Goal: Task Accomplishment & Management: Use online tool/utility

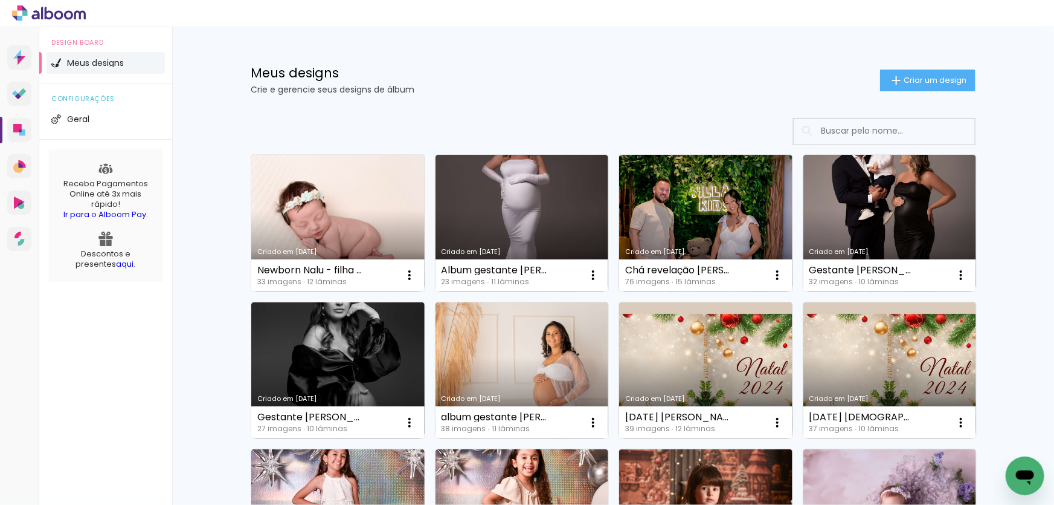
click at [355, 205] on link "Criado em [DATE]" at bounding box center [337, 223] width 173 height 137
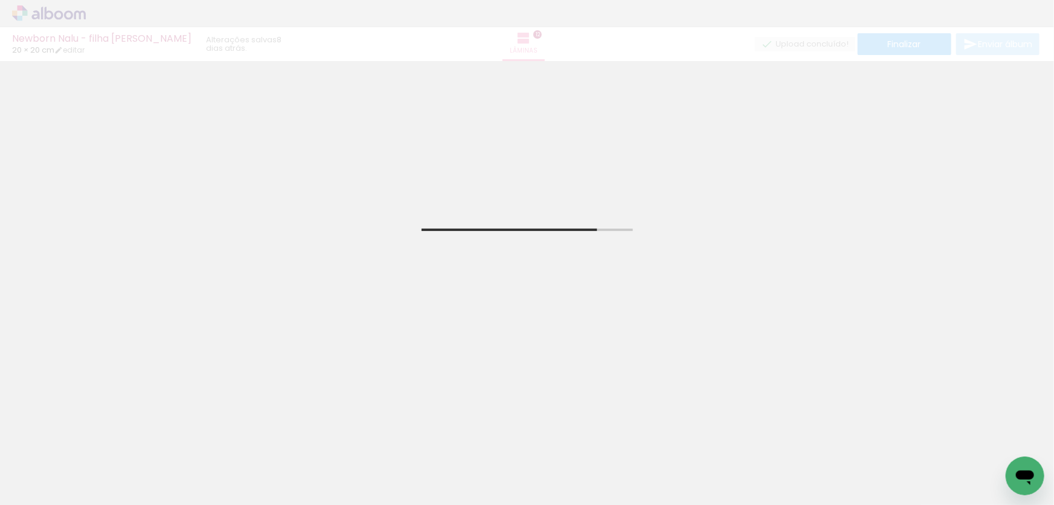
click at [42, 486] on span "Adicionar Fotos" at bounding box center [43, 488] width 36 height 13
click at [0, 0] on input "file" at bounding box center [0, 0] width 0 height 0
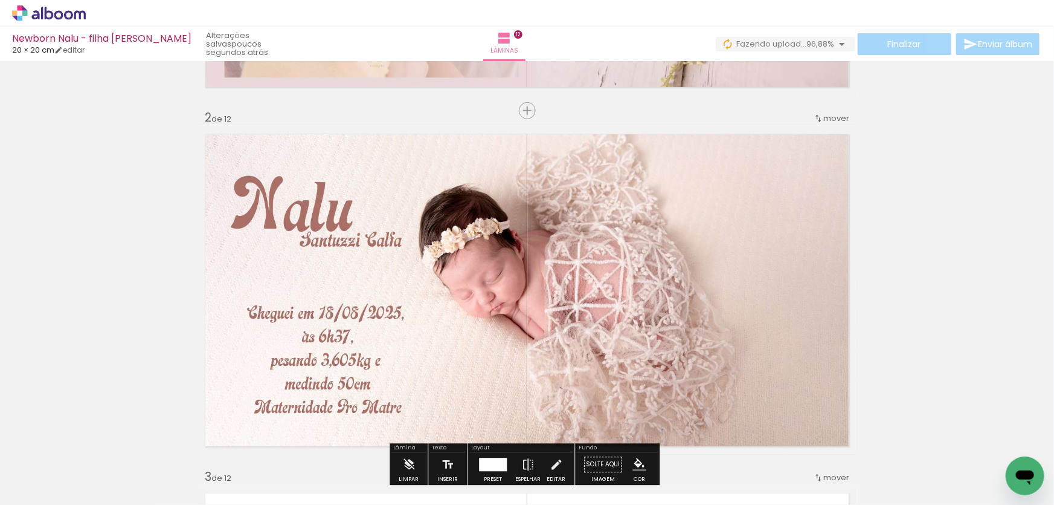
click at [47, 485] on span "Adicionar Fotos" at bounding box center [43, 488] width 36 height 13
click at [0, 0] on input "file" at bounding box center [0, 0] width 0 height 0
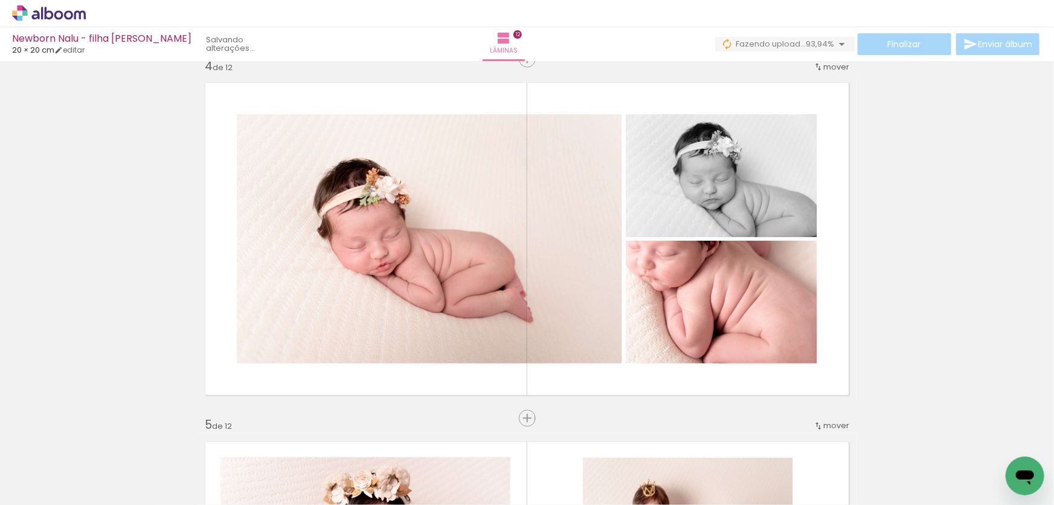
scroll to position [0, 424]
click at [46, 492] on span "Adicionar Fotos" at bounding box center [43, 488] width 36 height 13
click at [0, 0] on input "file" at bounding box center [0, 0] width 0 height 0
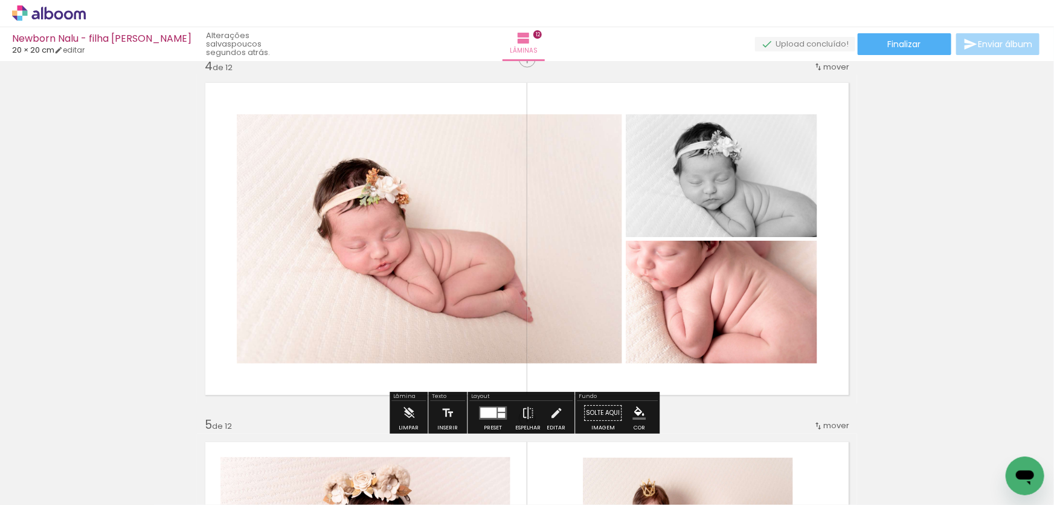
scroll to position [0, 1281]
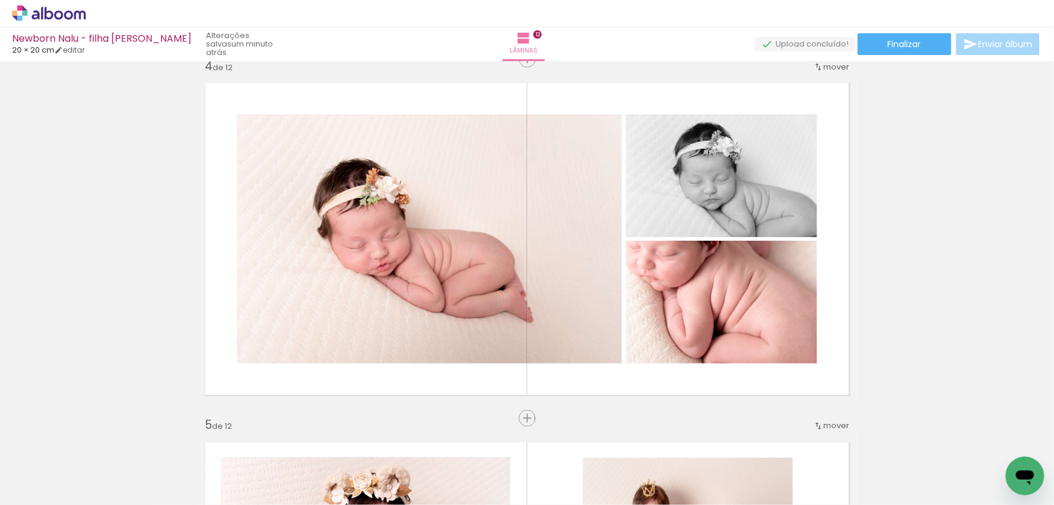
click at [57, 486] on span "Adicionar Fotos" at bounding box center [43, 488] width 36 height 13
click at [0, 0] on input "file" at bounding box center [0, 0] width 0 height 0
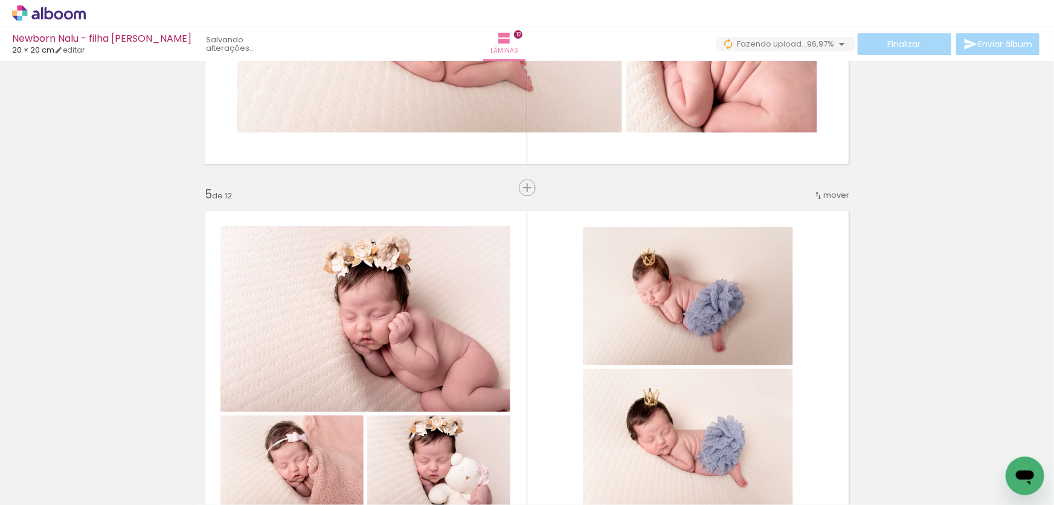
scroll to position [1209, 0]
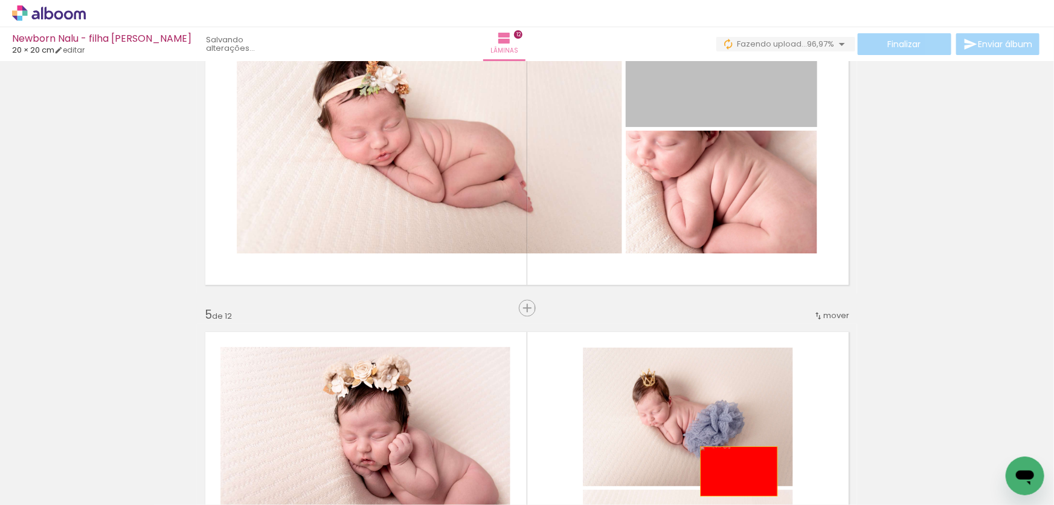
drag, startPoint x: 690, startPoint y: 82, endPoint x: 735, endPoint y: 471, distance: 392.4
click at [735, 471] on quentale-workspace at bounding box center [527, 252] width 1054 height 505
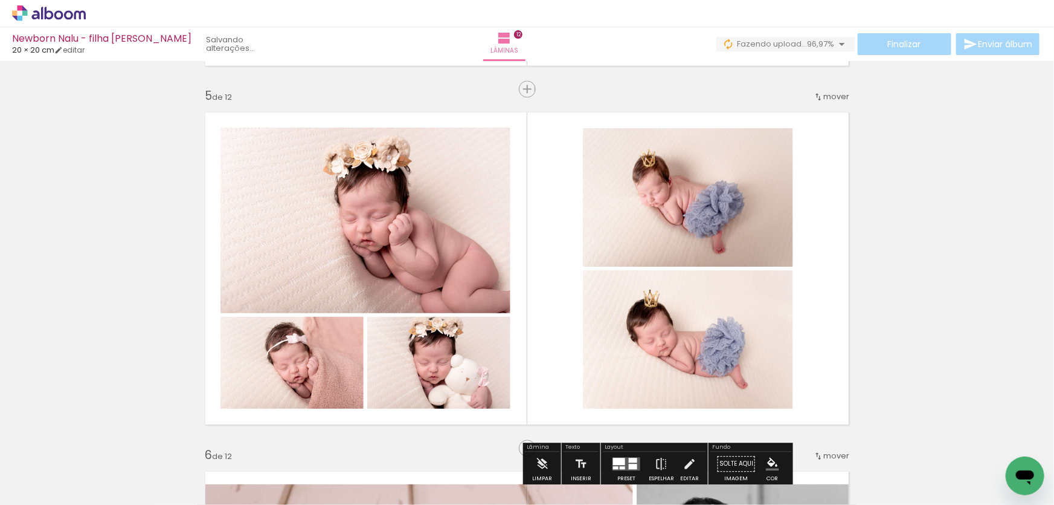
scroll to position [1758, 0]
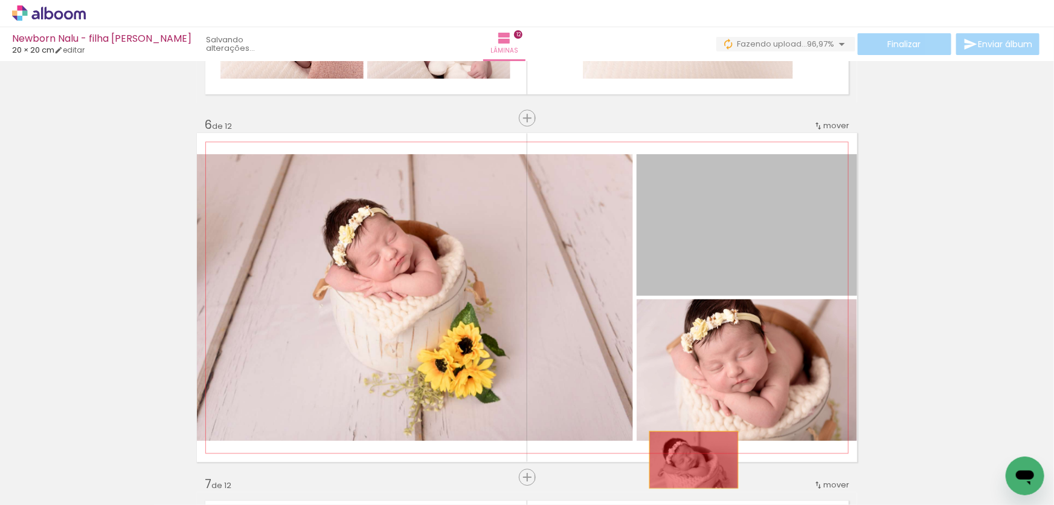
drag, startPoint x: 720, startPoint y: 211, endPoint x: 691, endPoint y: 458, distance: 248.3
click at [691, 459] on quentale-workspace at bounding box center [527, 252] width 1054 height 505
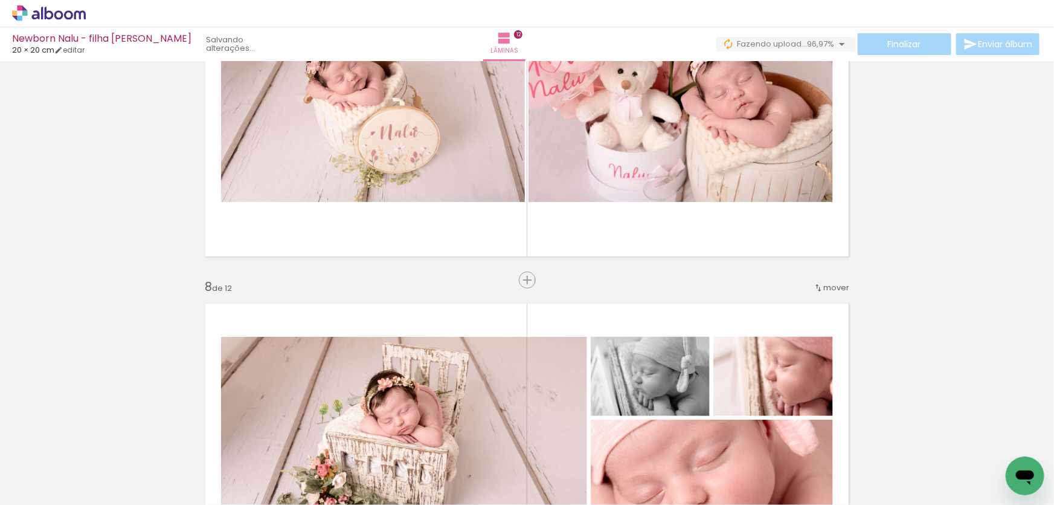
scroll to position [2417, 0]
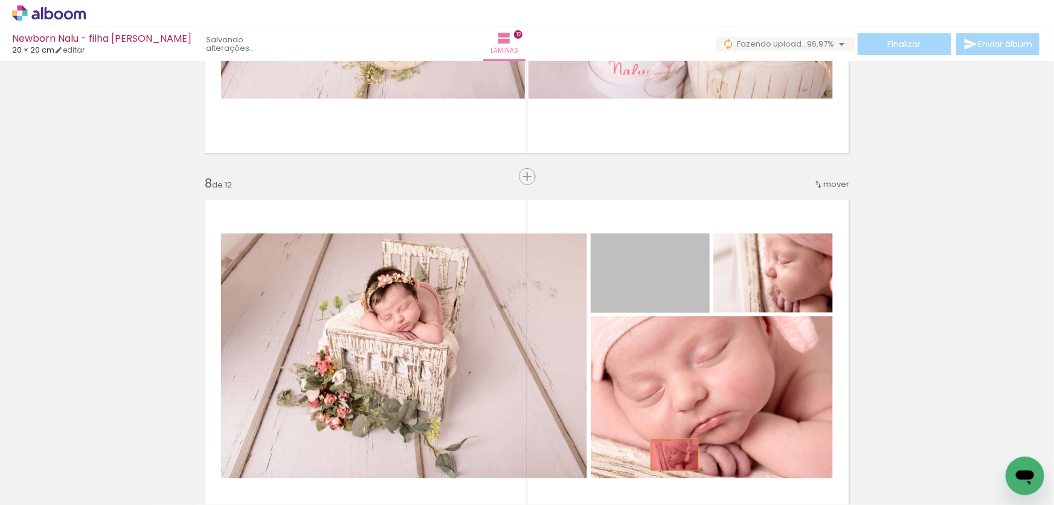
drag, startPoint x: 657, startPoint y: 282, endPoint x: 671, endPoint y: 454, distance: 172.8
click at [671, 454] on quentale-workspace at bounding box center [527, 252] width 1054 height 505
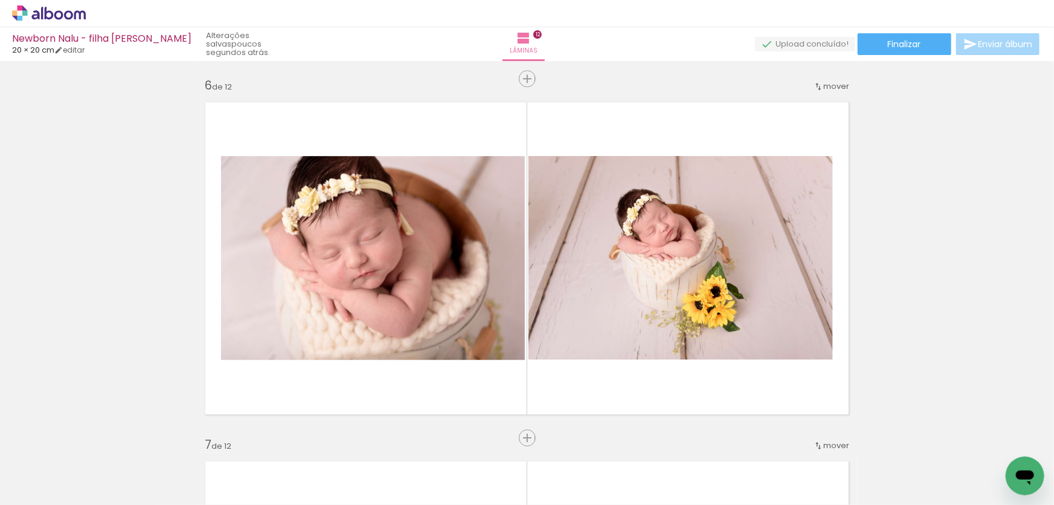
scroll to position [1867, 0]
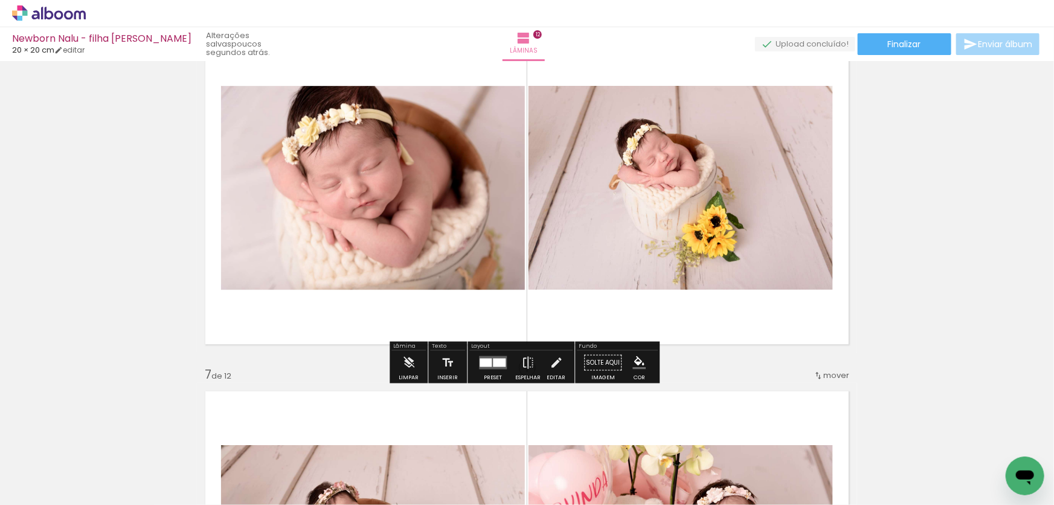
click at [639, 260] on quentale-photo at bounding box center [681, 188] width 305 height 204
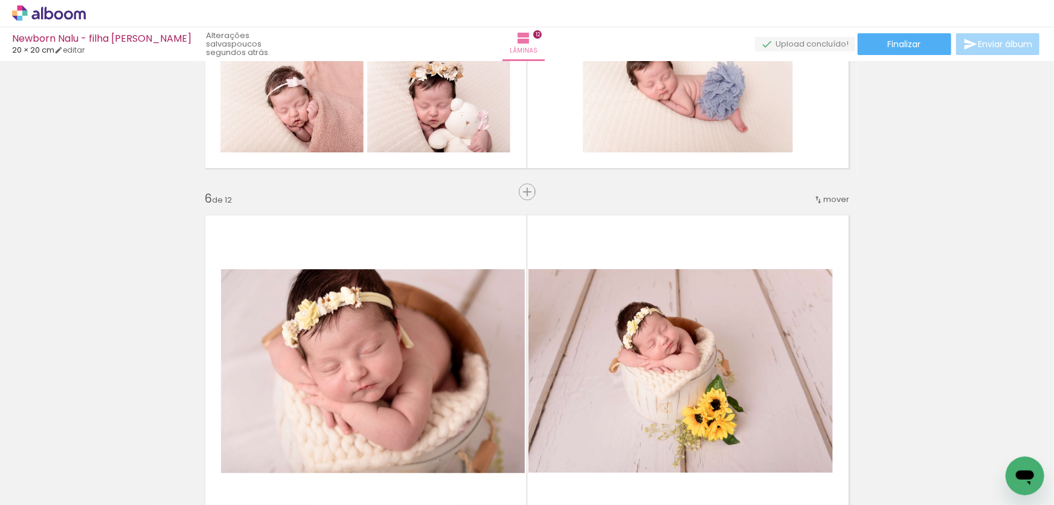
scroll to position [1703, 0]
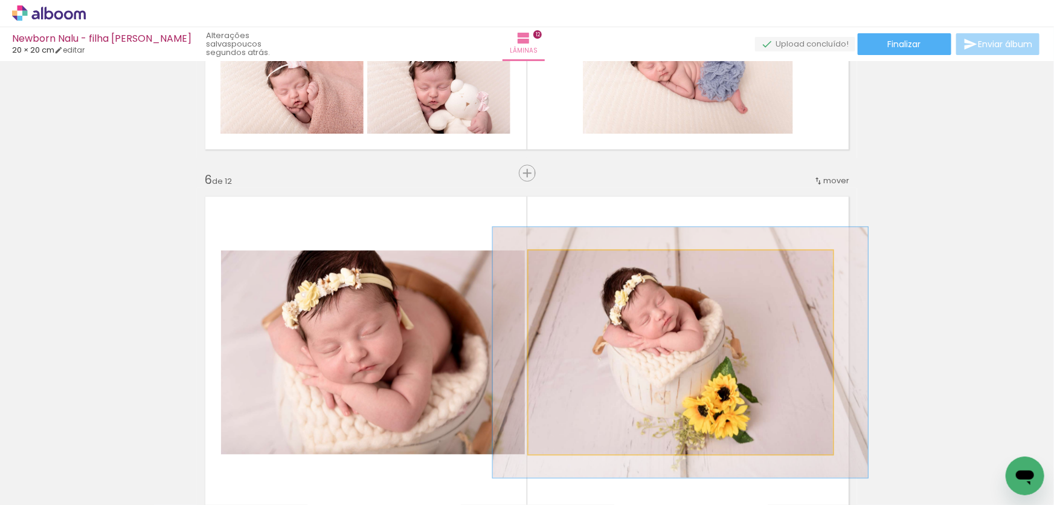
drag, startPoint x: 558, startPoint y: 260, endPoint x: 568, endPoint y: 260, distance: 9.7
click at [568, 260] on div at bounding box center [566, 262] width 19 height 19
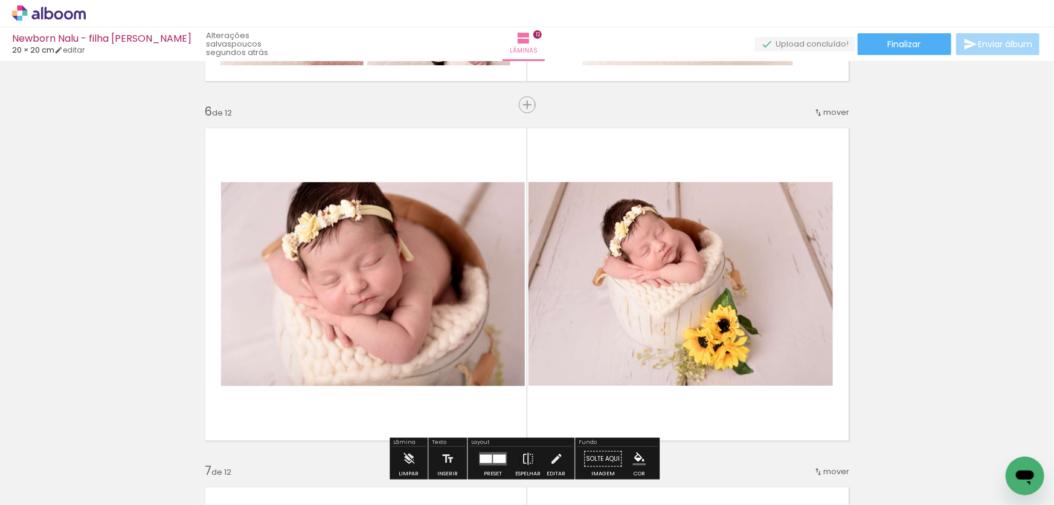
scroll to position [1813, 0]
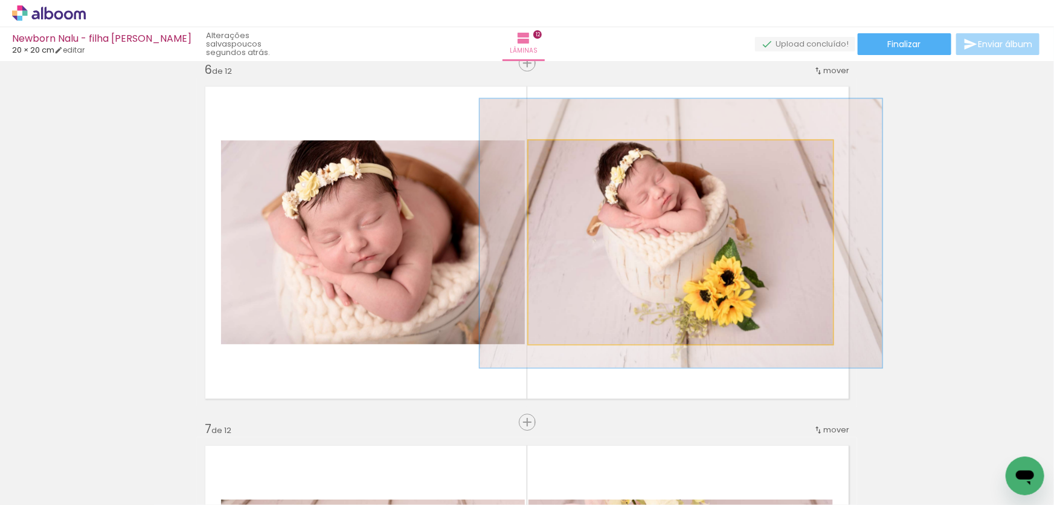
type paper-slider "132"
click at [572, 155] on div at bounding box center [572, 152] width 19 height 19
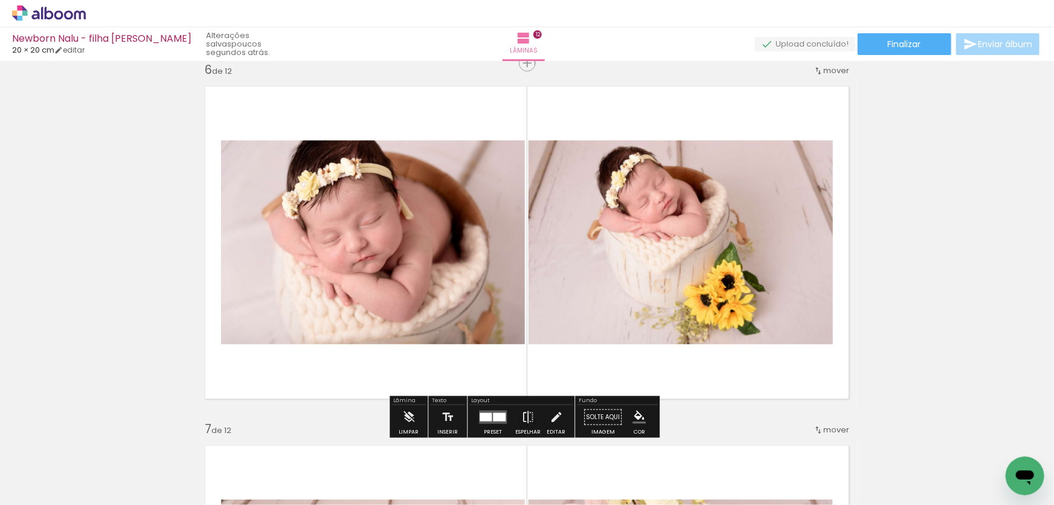
scroll to position [2142, 0]
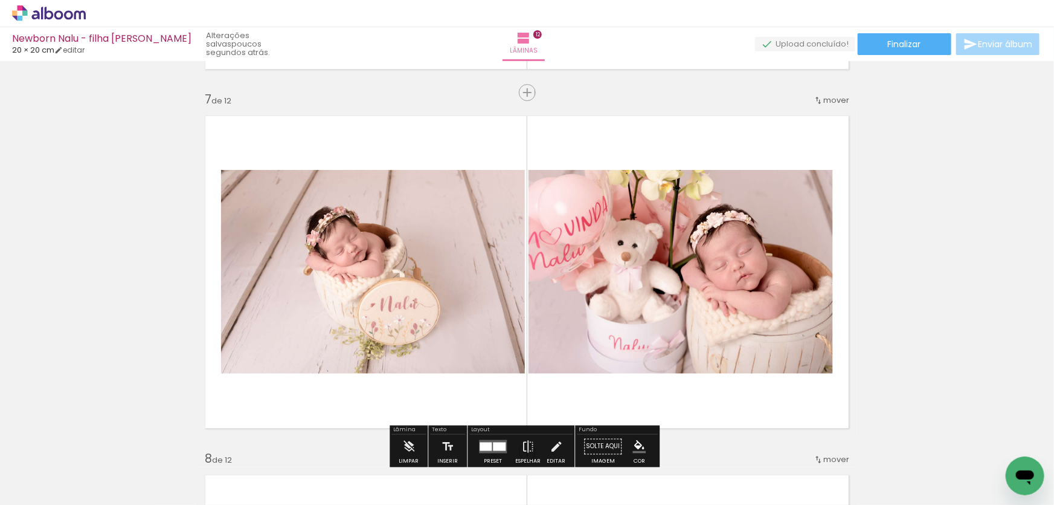
click at [443, 317] on quentale-photo at bounding box center [373, 272] width 304 height 204
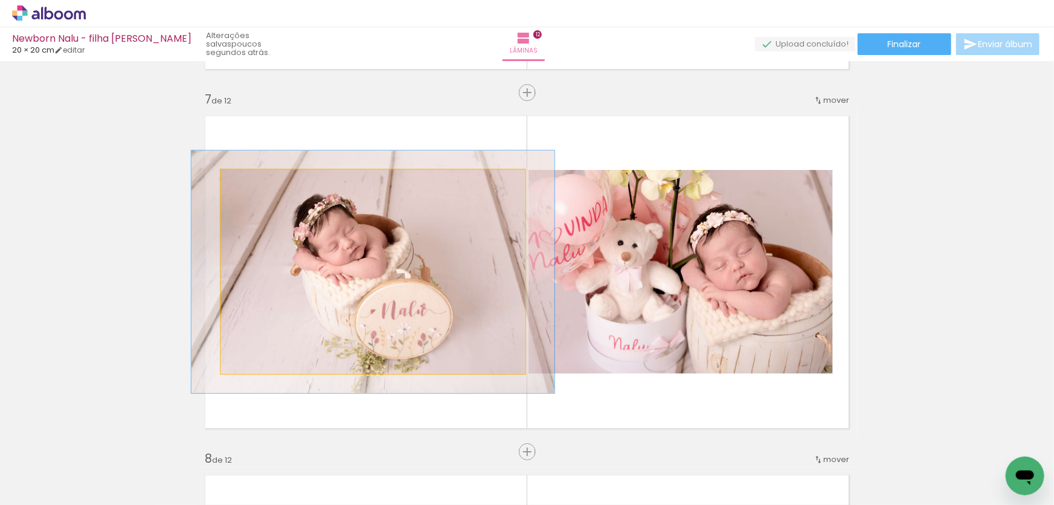
drag, startPoint x: 247, startPoint y: 181, endPoint x: 358, endPoint y: 271, distance: 143.1
type paper-slider "119"
click at [255, 186] on div at bounding box center [257, 182] width 11 height 11
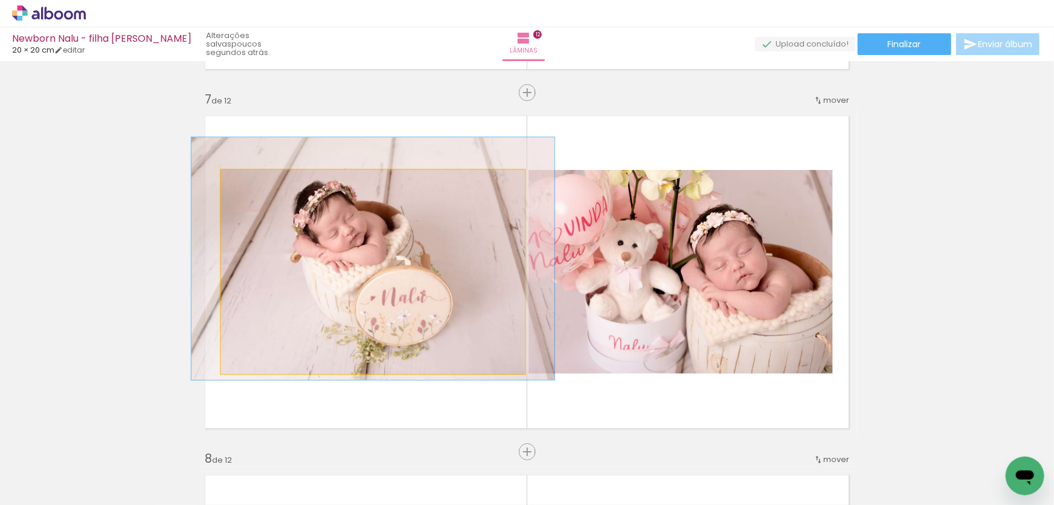
drag, startPoint x: 375, startPoint y: 274, endPoint x: 375, endPoint y: 261, distance: 13.3
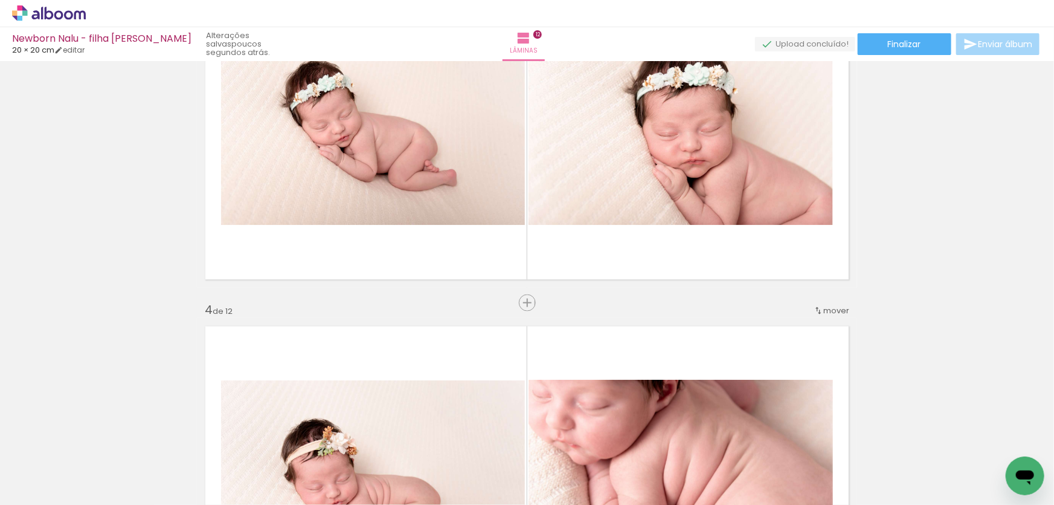
scroll to position [989, 0]
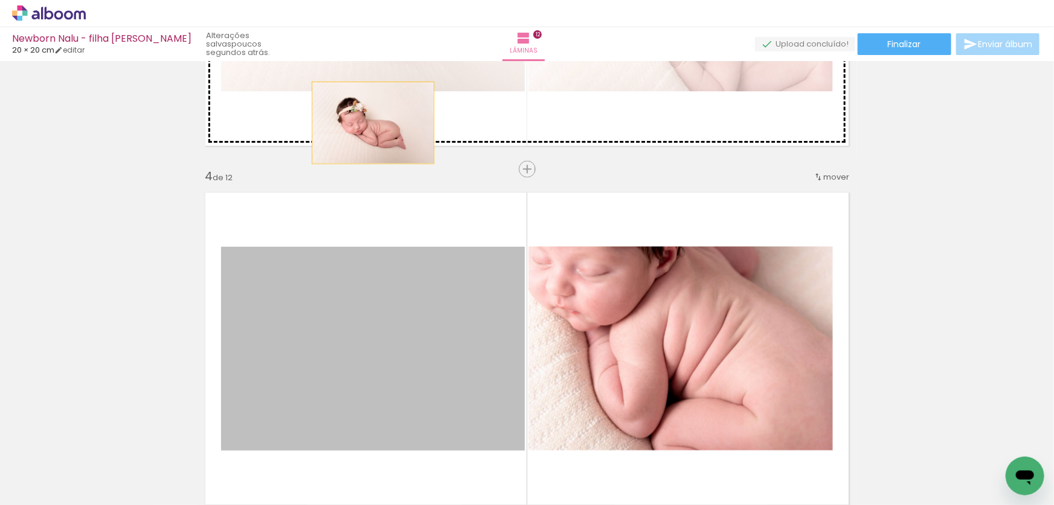
drag, startPoint x: 379, startPoint y: 317, endPoint x: 369, endPoint y: 123, distance: 194.8
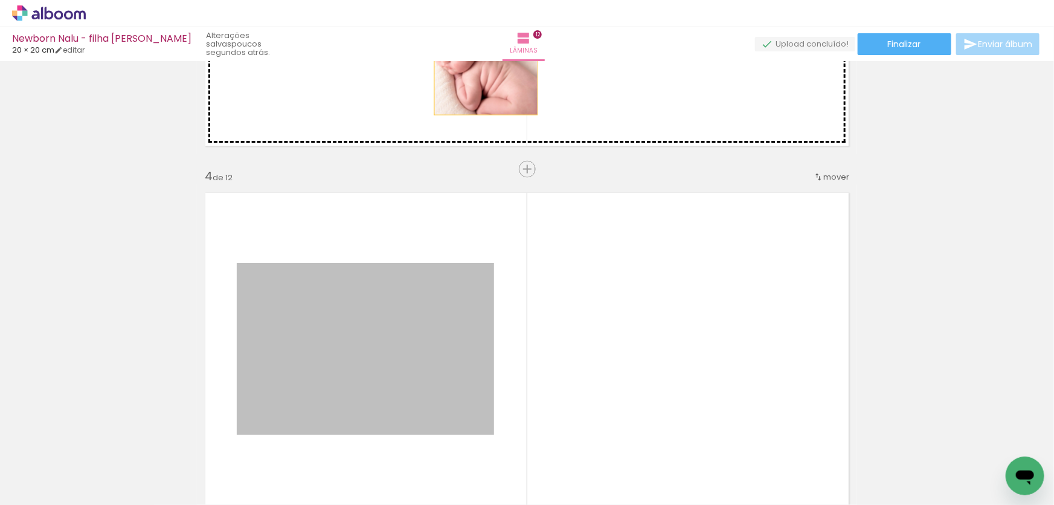
drag, startPoint x: 363, startPoint y: 367, endPoint x: 671, endPoint y: 320, distance: 311.7
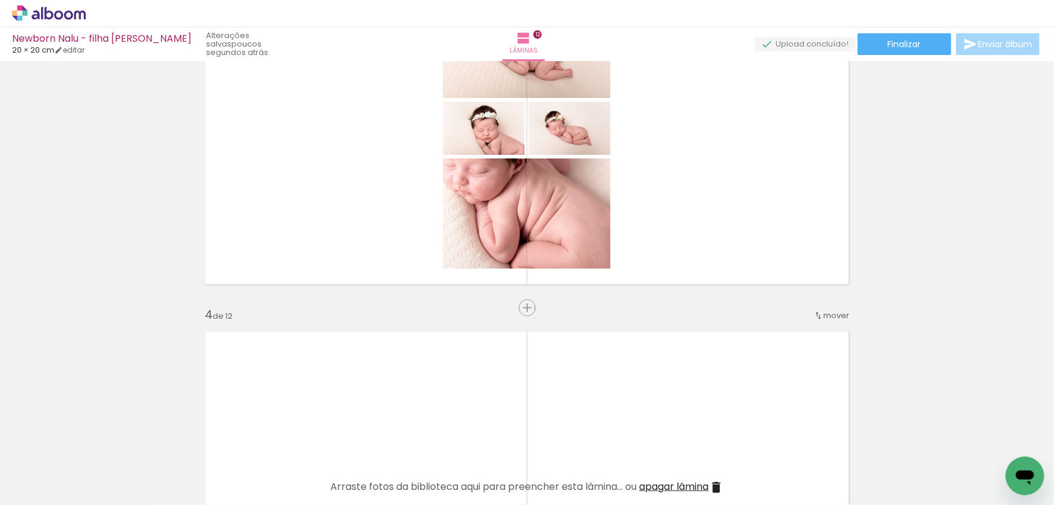
scroll to position [769, 0]
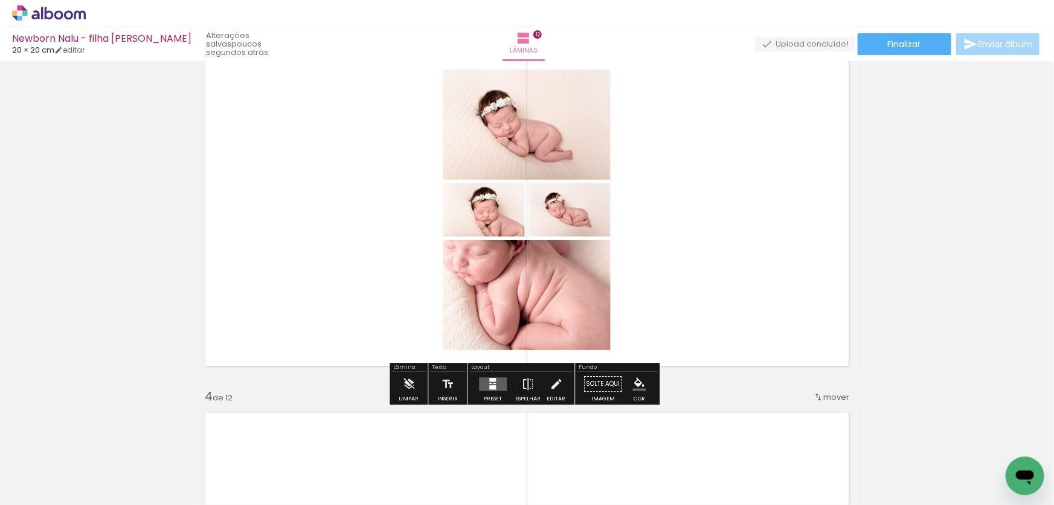
click at [490, 379] on div at bounding box center [492, 380] width 7 height 4
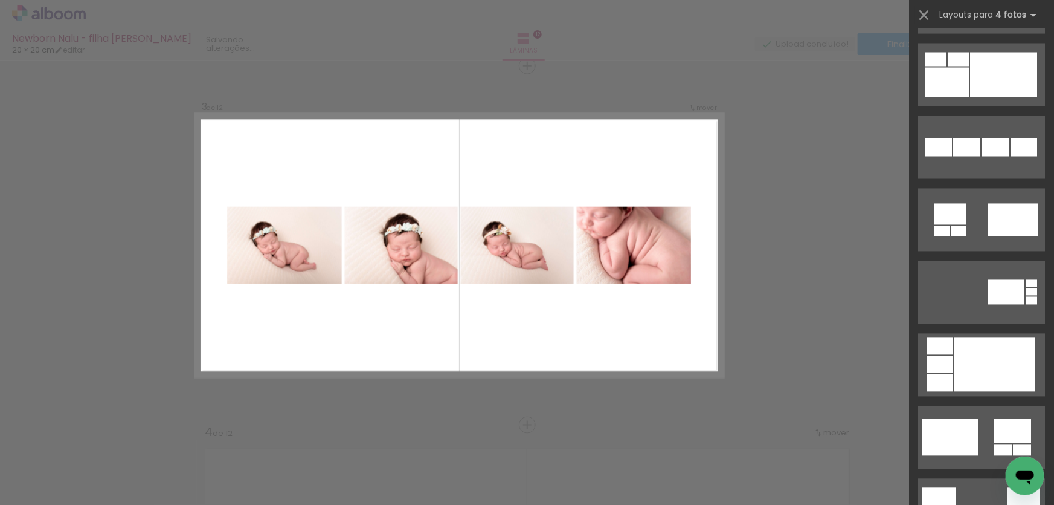
scroll to position [879, 0]
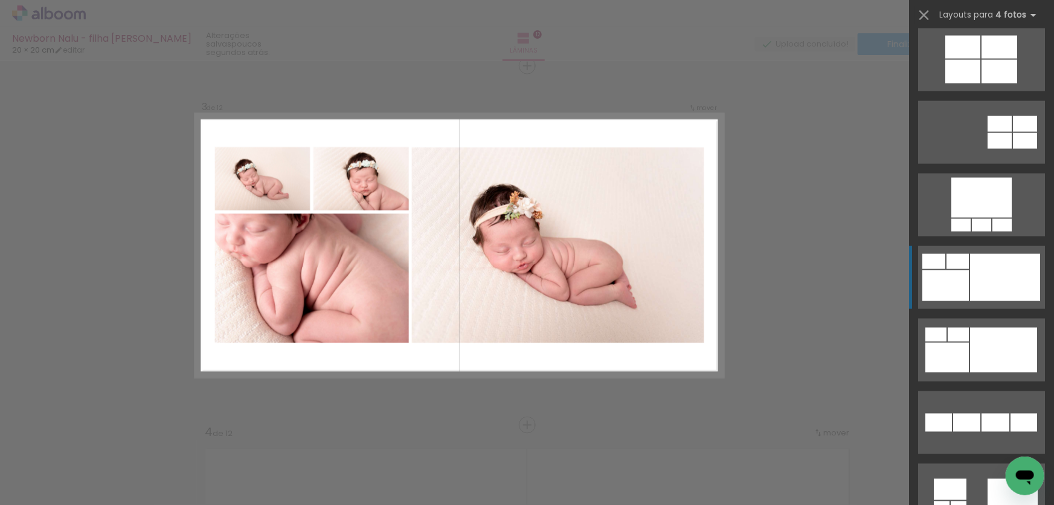
click at [989, 275] on div at bounding box center [1005, 277] width 70 height 47
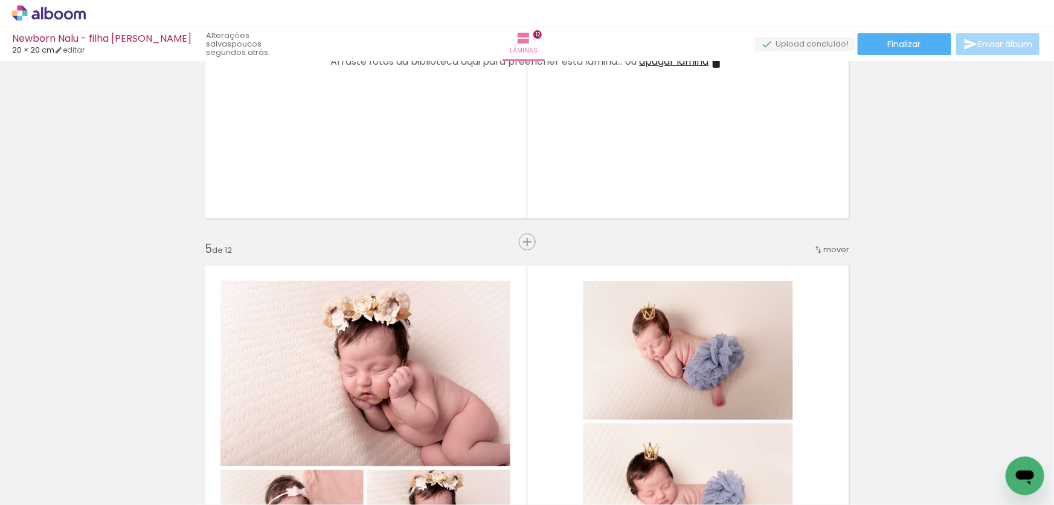
scroll to position [1172, 0]
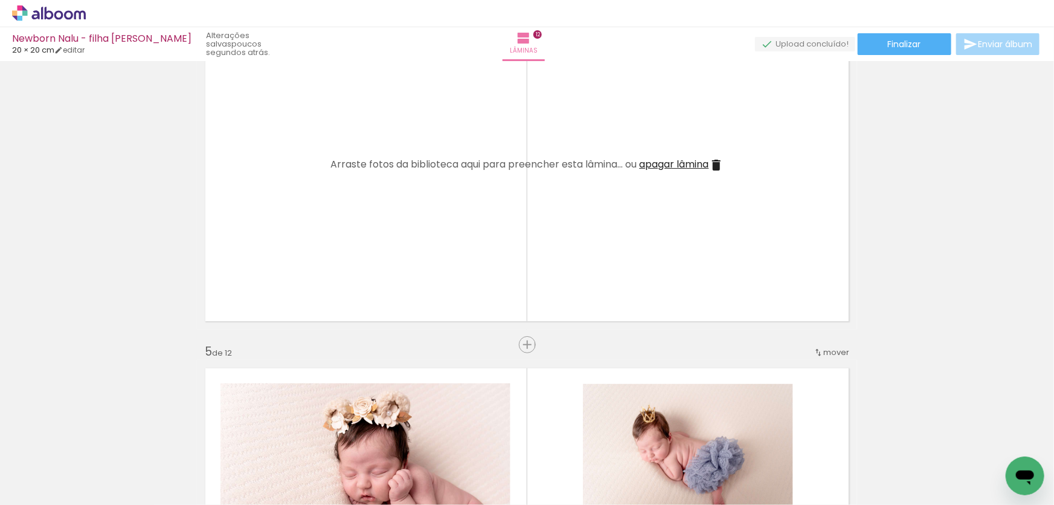
click at [832, 349] on span "mover" at bounding box center [837, 351] width 26 height 11
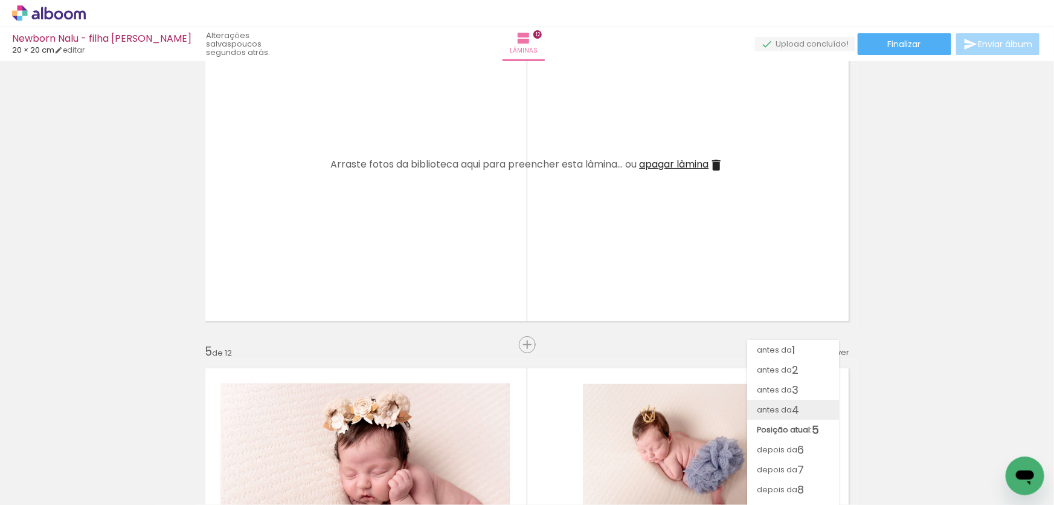
click at [805, 409] on paper-item "antes da 4" at bounding box center [793, 409] width 92 height 20
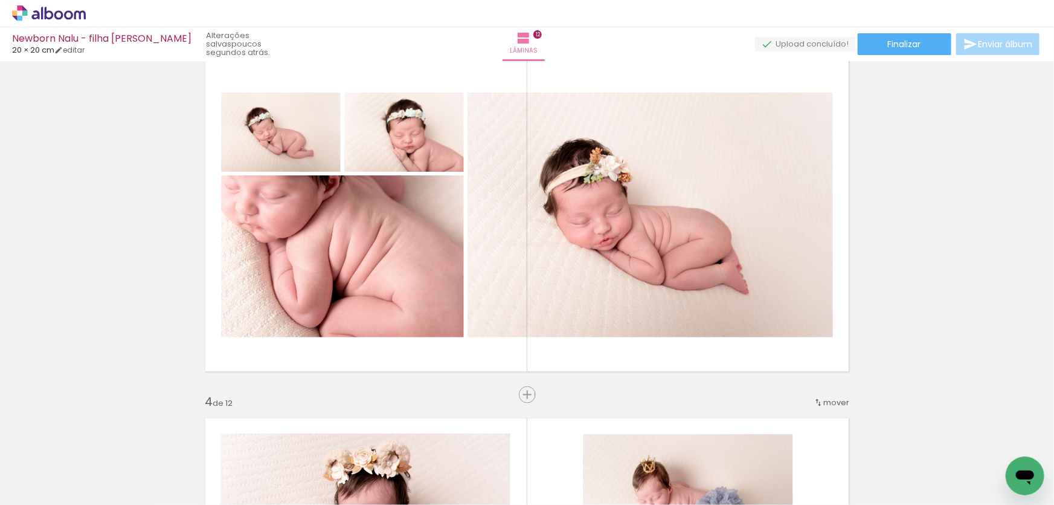
scroll to position [762, 0]
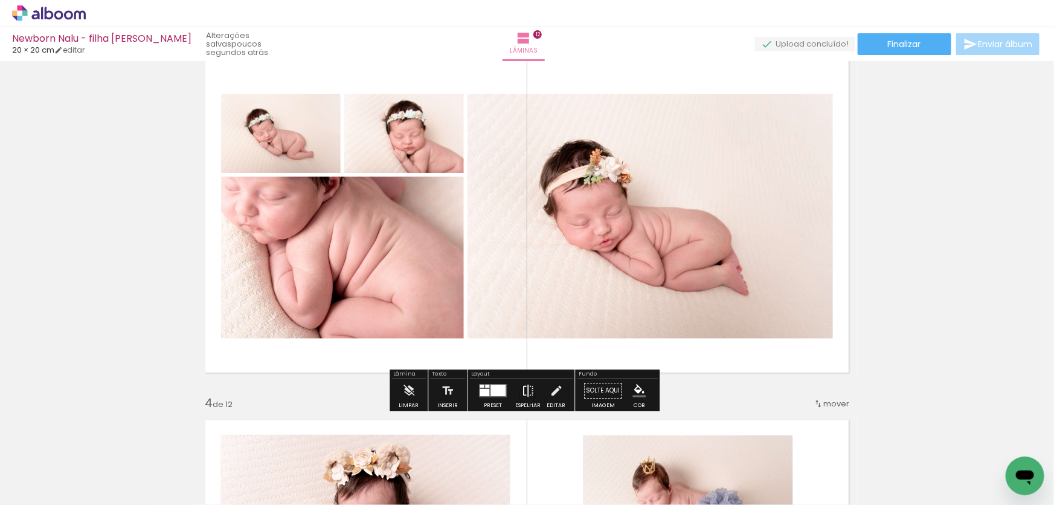
click at [526, 386] on iron-icon at bounding box center [527, 391] width 13 height 24
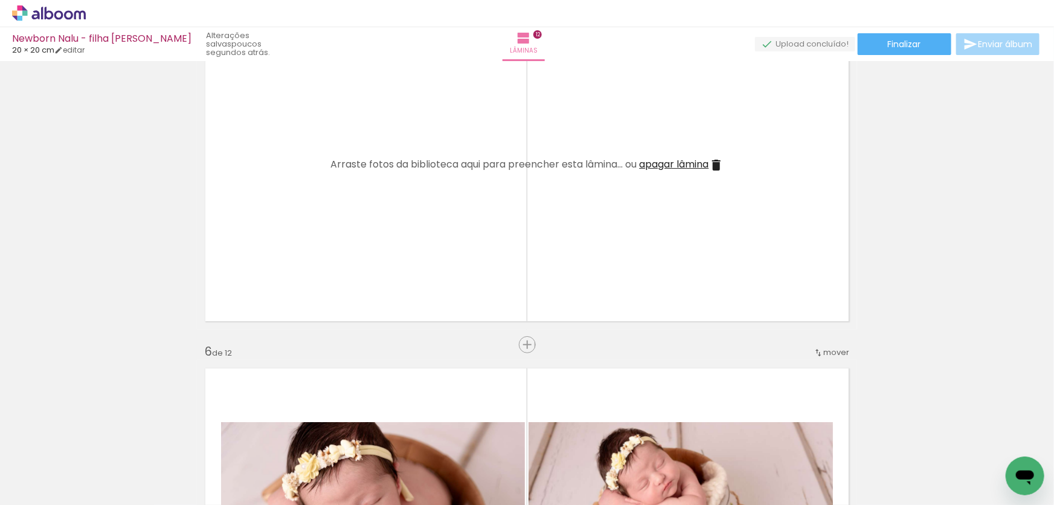
scroll to position [0, 664]
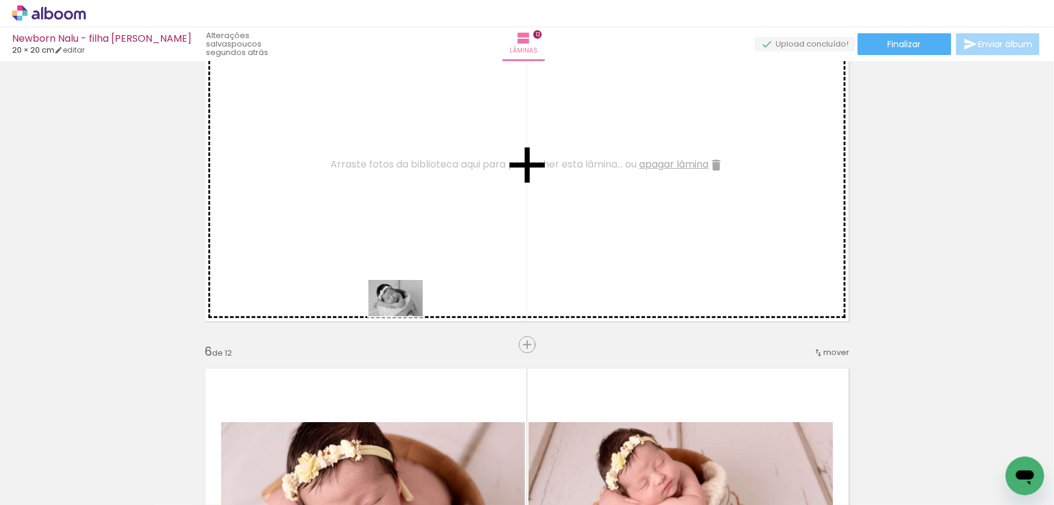
drag, startPoint x: 259, startPoint y: 474, endPoint x: 405, endPoint y: 316, distance: 215.5
click at [405, 316] on quentale-workspace at bounding box center [527, 252] width 1054 height 505
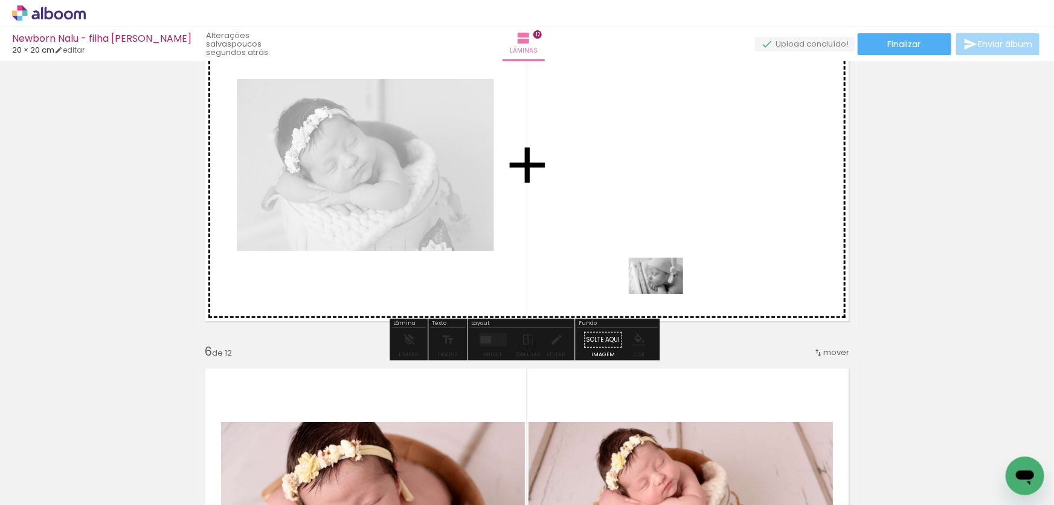
drag, startPoint x: 670, startPoint y: 467, endPoint x: 660, endPoint y: 302, distance: 165.2
click at [665, 294] on quentale-workspace at bounding box center [527, 252] width 1054 height 505
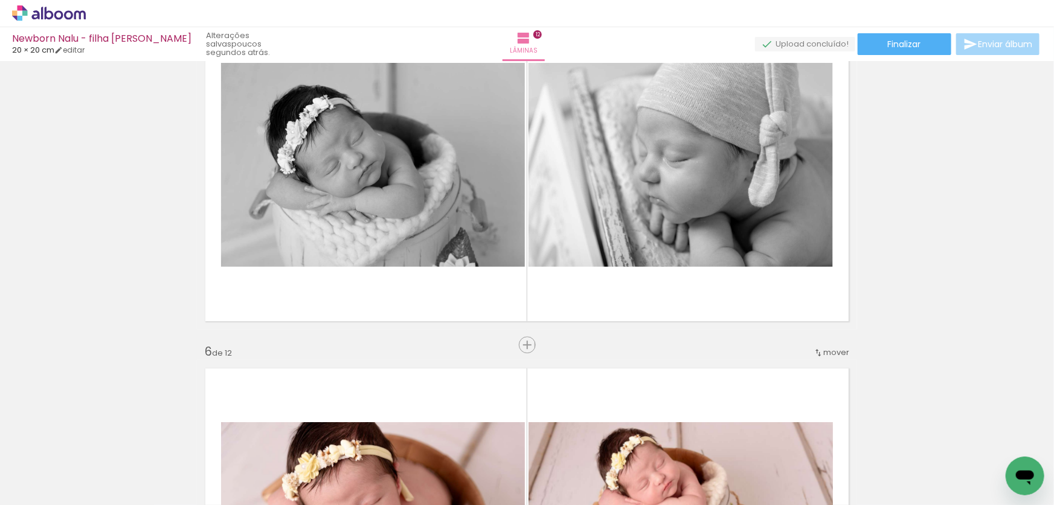
scroll to position [0, 1]
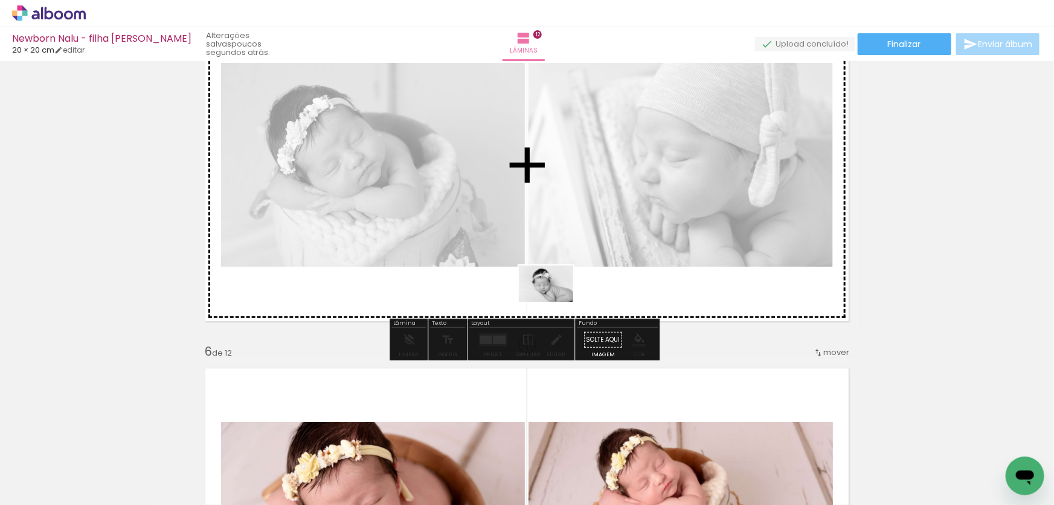
drag, startPoint x: 323, startPoint y: 470, endPoint x: 555, endPoint y: 302, distance: 287.3
click at [555, 302] on quentale-workspace at bounding box center [527, 252] width 1054 height 505
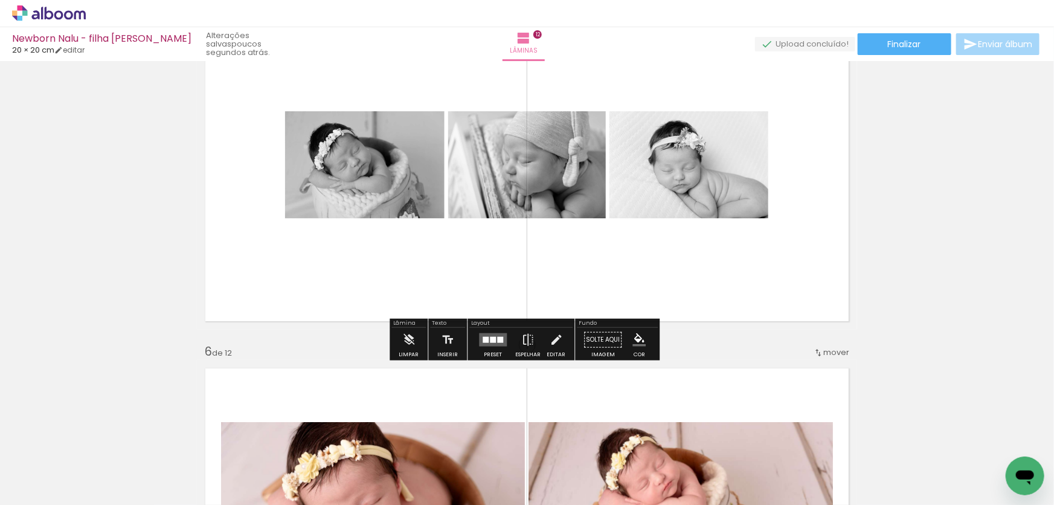
click at [499, 337] on div at bounding box center [500, 340] width 6 height 6
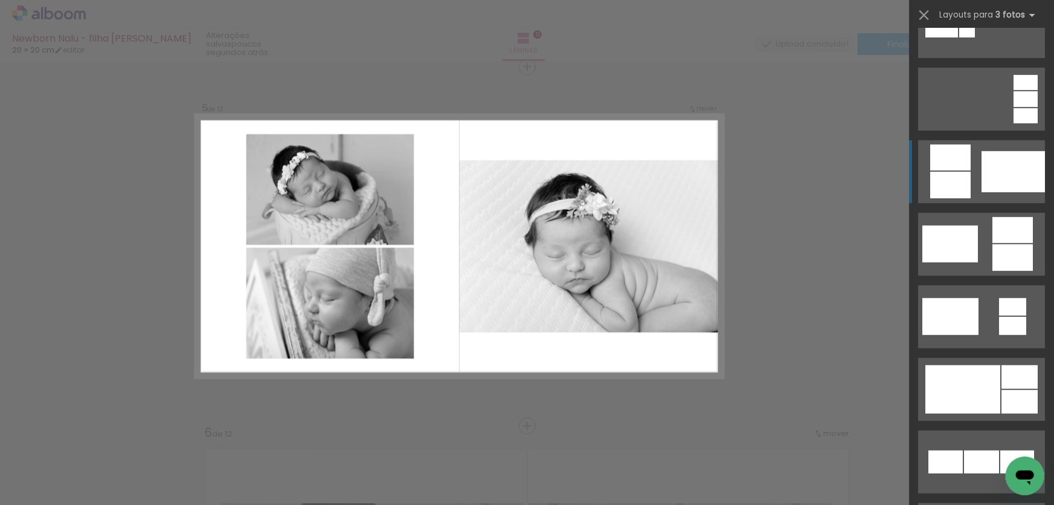
scroll to position [274, 0]
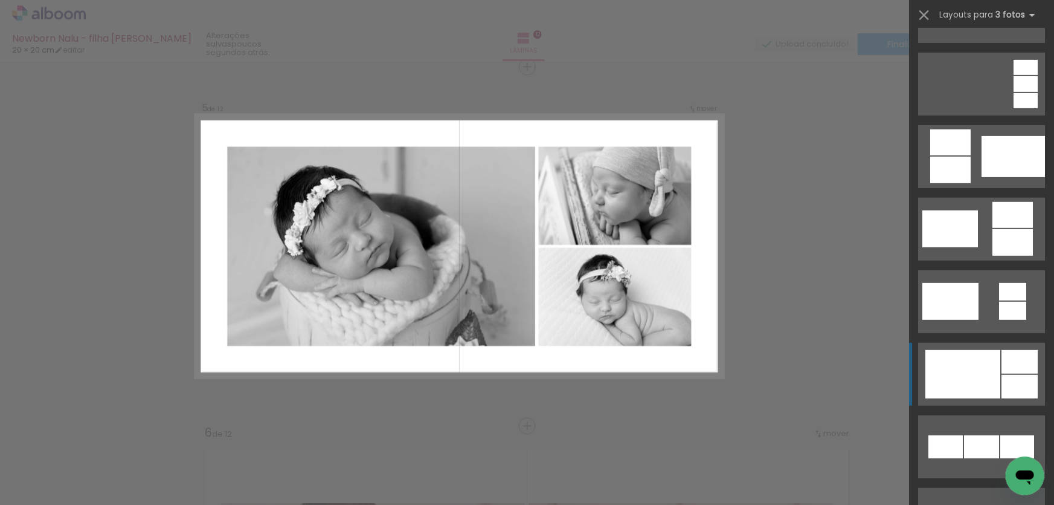
click at [979, 366] on div at bounding box center [963, 374] width 75 height 48
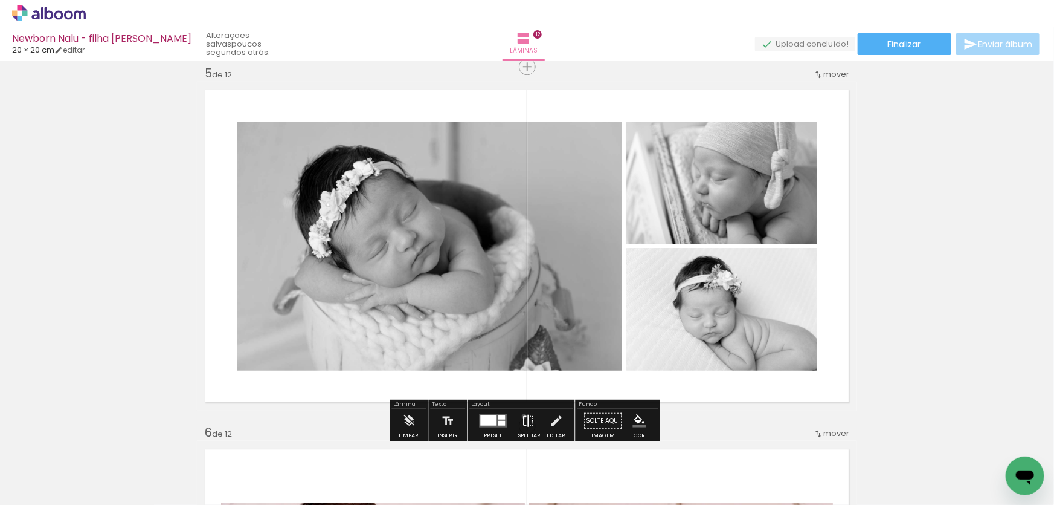
click at [522, 416] on iron-icon at bounding box center [527, 420] width 13 height 24
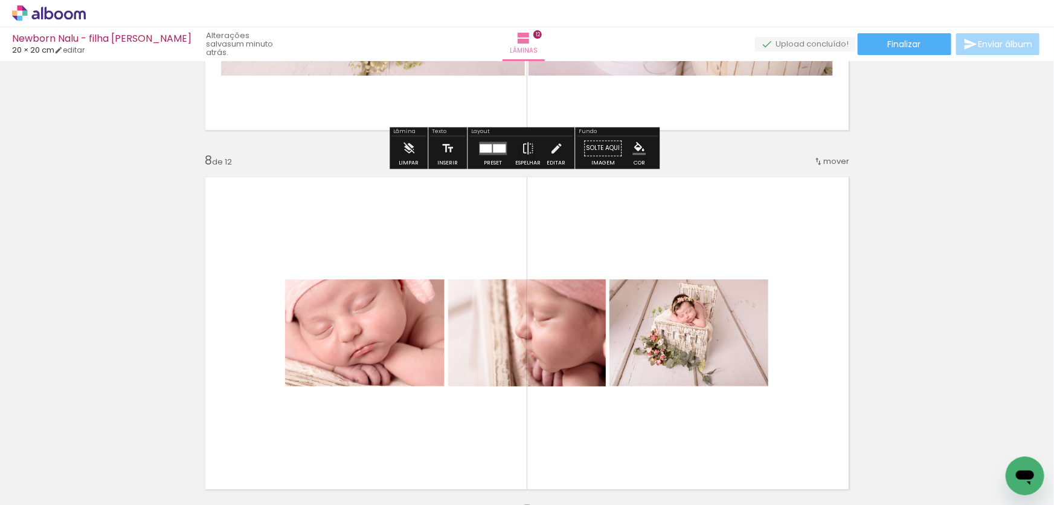
scroll to position [2549, 0]
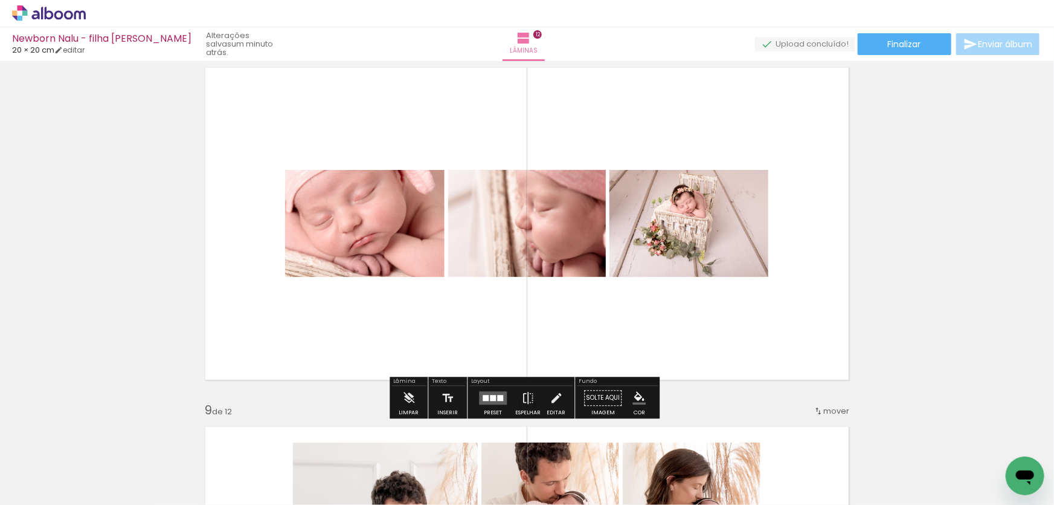
click at [497, 396] on div at bounding box center [500, 398] width 6 height 6
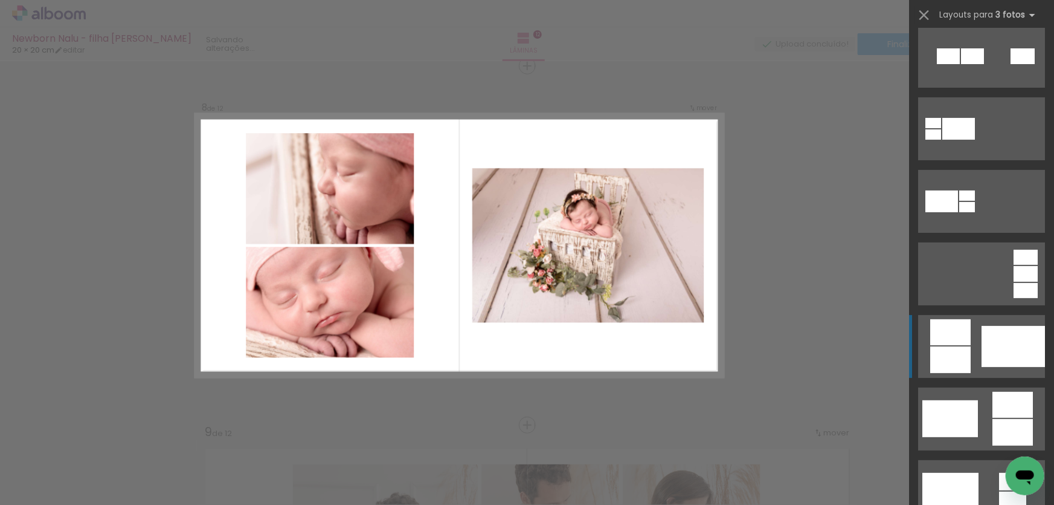
scroll to position [164, 0]
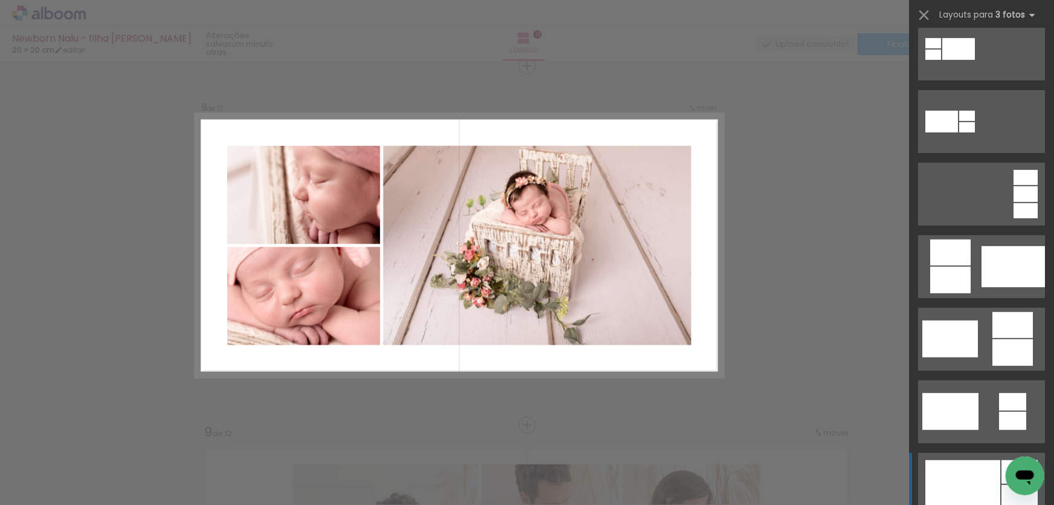
click at [967, 473] on div at bounding box center [963, 484] width 75 height 48
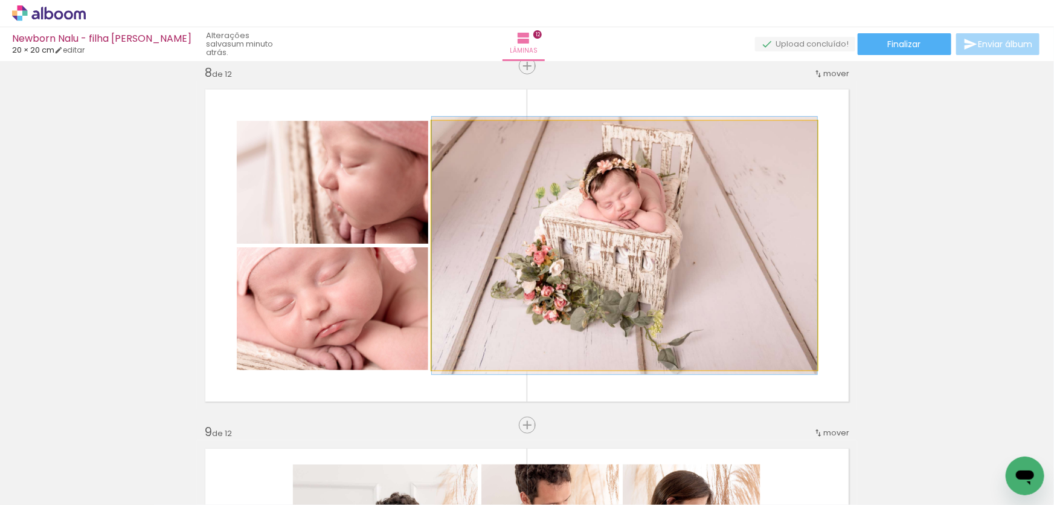
click at [673, 270] on quentale-photo at bounding box center [625, 245] width 386 height 249
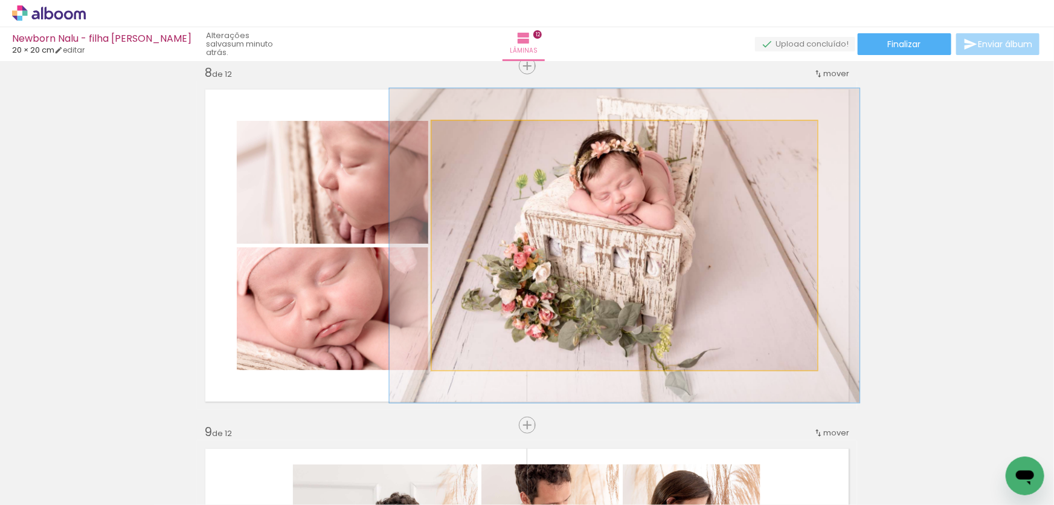
drag, startPoint x: 460, startPoint y: 132, endPoint x: 469, endPoint y: 135, distance: 9.4
click at [469, 135] on div at bounding box center [469, 133] width 19 height 19
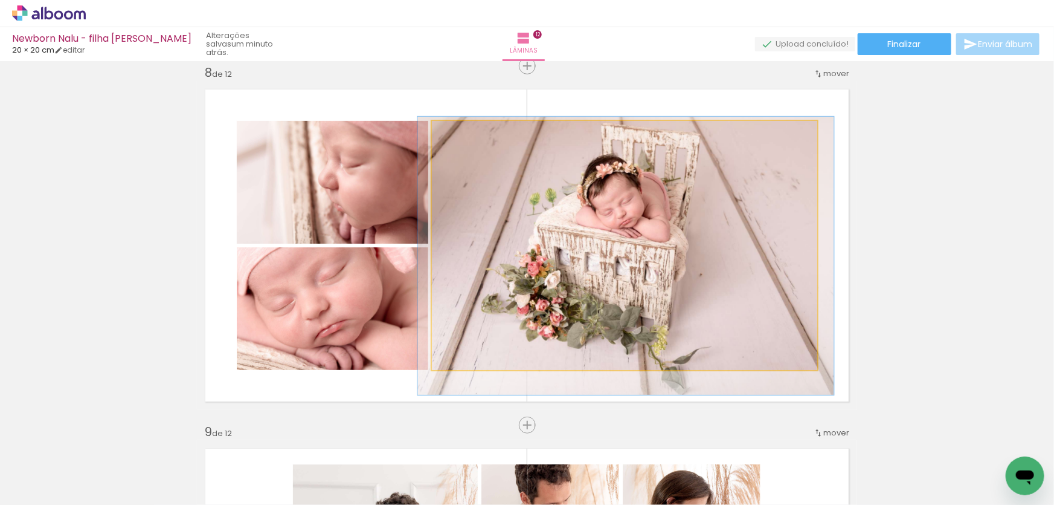
drag, startPoint x: 469, startPoint y: 133, endPoint x: 462, endPoint y: 134, distance: 6.7
type paper-slider "108"
click at [462, 134] on div at bounding box center [464, 133] width 11 height 11
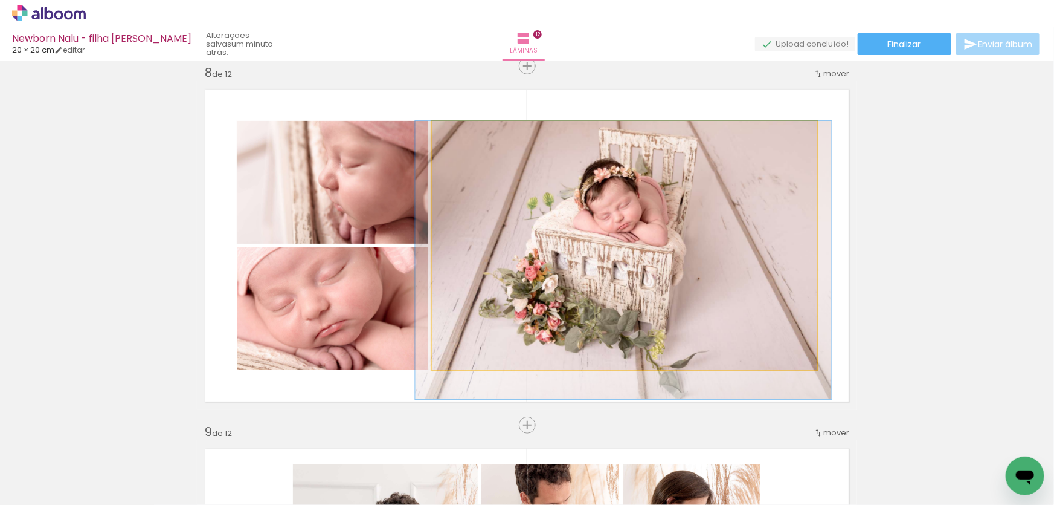
drag, startPoint x: 628, startPoint y: 303, endPoint x: 626, endPoint y: 315, distance: 12.3
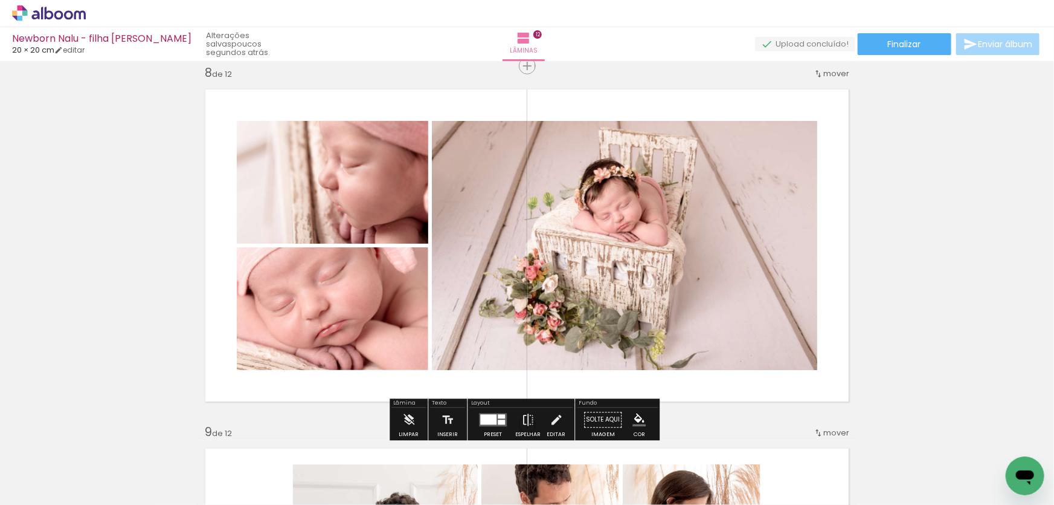
click at [56, 488] on span "Adicionar Fotos" at bounding box center [43, 488] width 36 height 13
click at [0, 0] on input "file" at bounding box center [0, 0] width 0 height 0
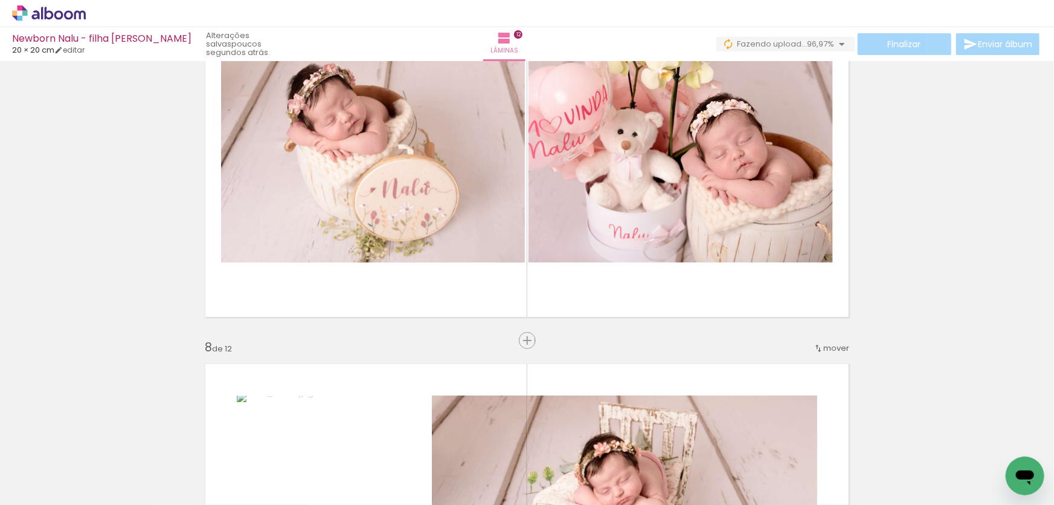
scroll to position [2528, 0]
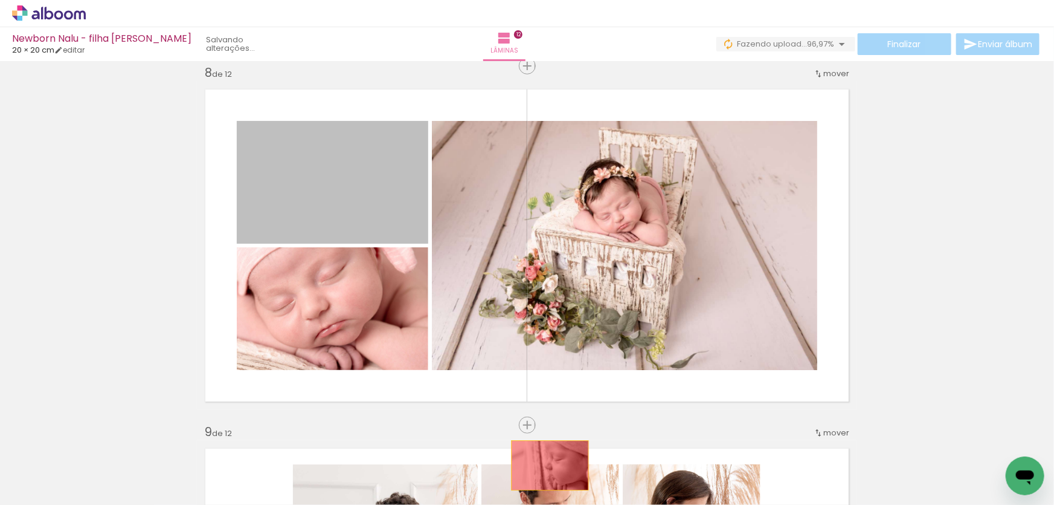
drag, startPoint x: 308, startPoint y: 187, endPoint x: 544, endPoint y: 465, distance: 364.7
click at [546, 465] on quentale-workspace at bounding box center [527, 252] width 1054 height 505
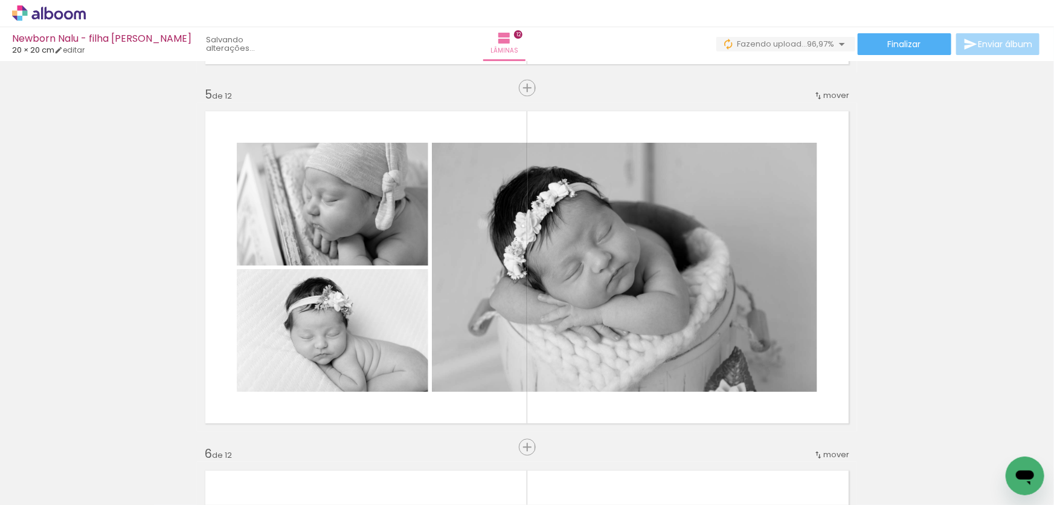
scroll to position [0, 762]
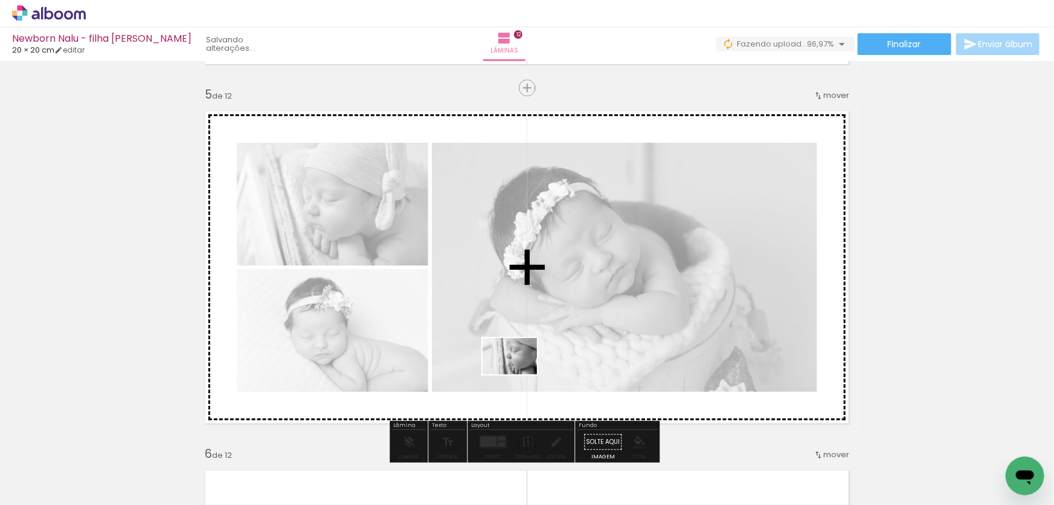
drag, startPoint x: 653, startPoint y: 471, endPoint x: 519, endPoint y: 374, distance: 165.2
click at [519, 374] on quentale-workspace at bounding box center [527, 252] width 1054 height 505
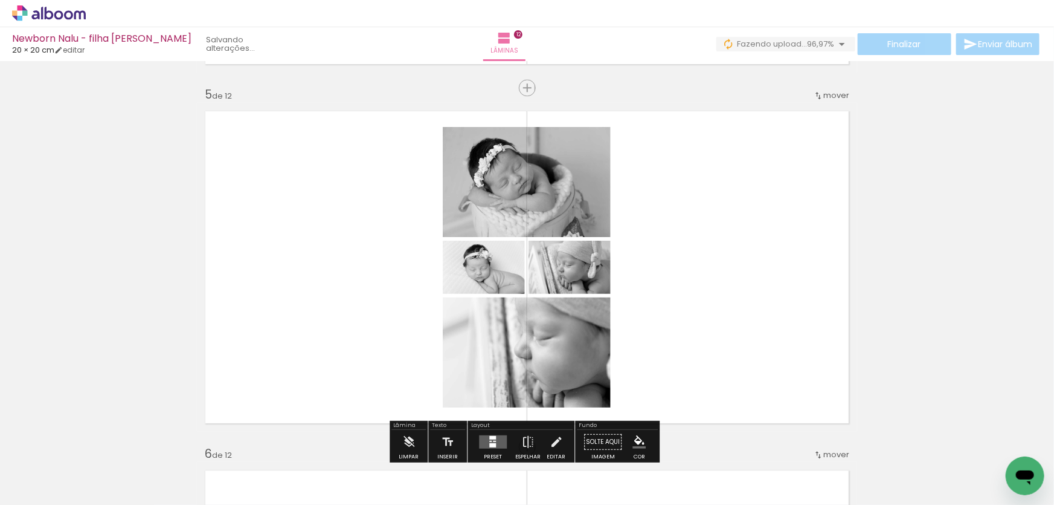
scroll to position [1539, 0]
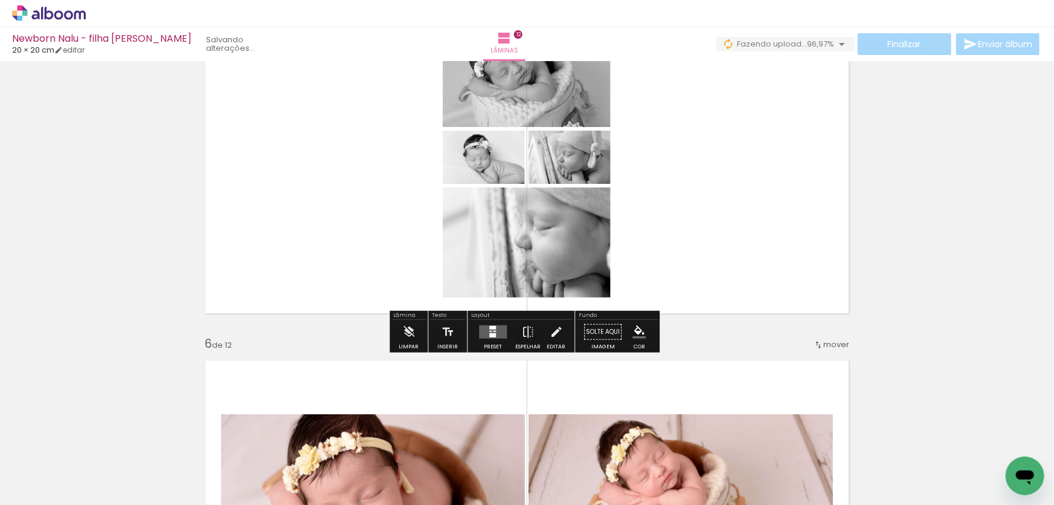
click at [484, 332] on quentale-layouter at bounding box center [493, 331] width 28 height 13
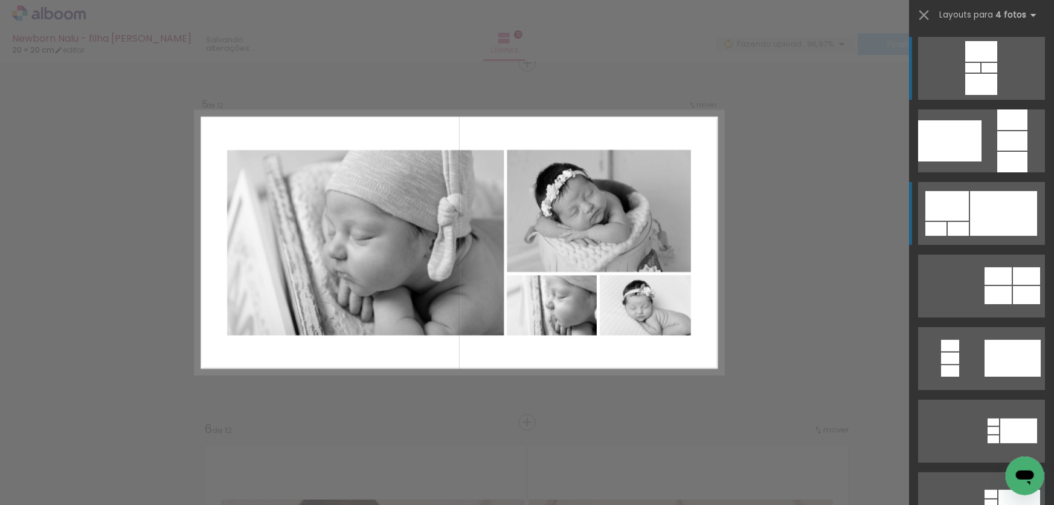
scroll to position [1450, 0]
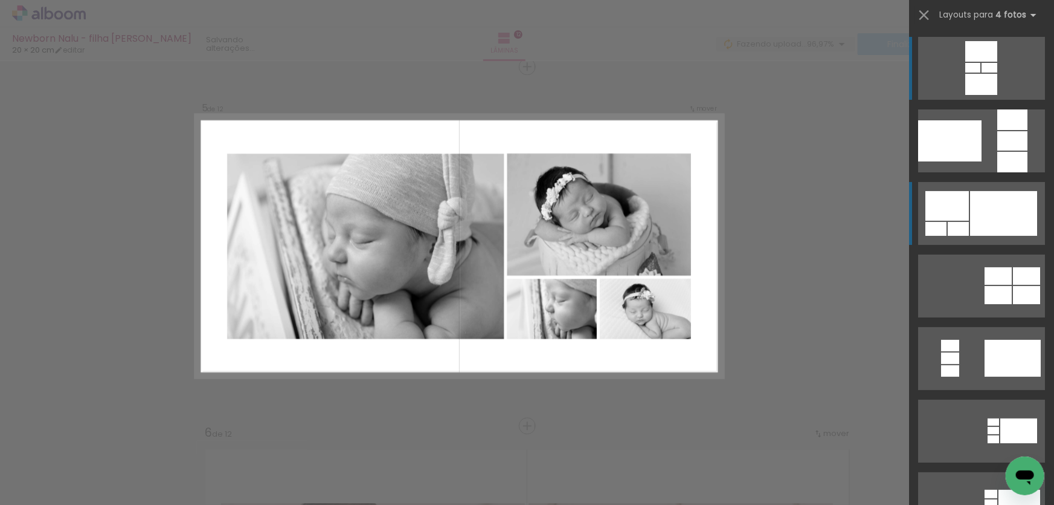
click at [971, 230] on div at bounding box center [1003, 213] width 67 height 45
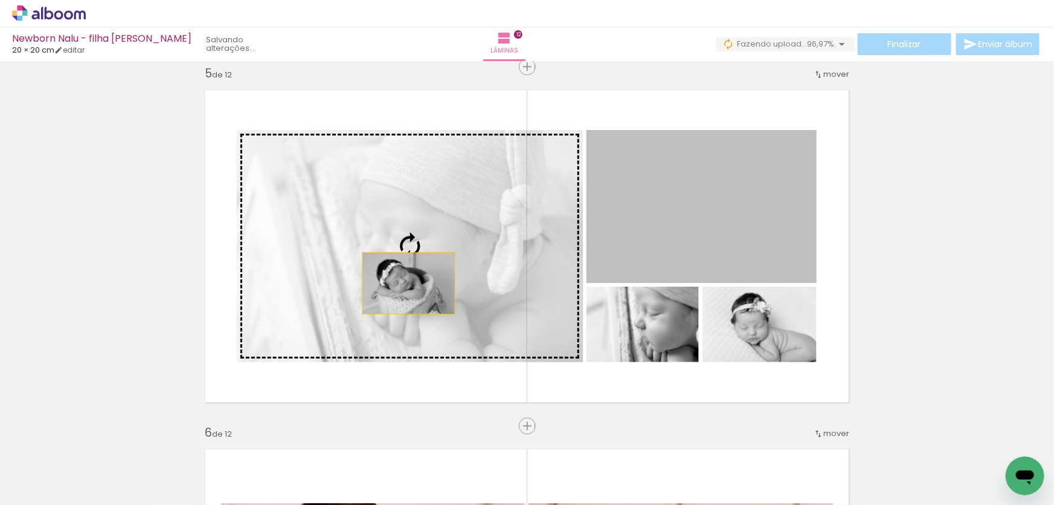
drag, startPoint x: 677, startPoint y: 253, endPoint x: 405, endPoint y: 282, distance: 273.5
click at [0, 0] on slot at bounding box center [0, 0] width 0 height 0
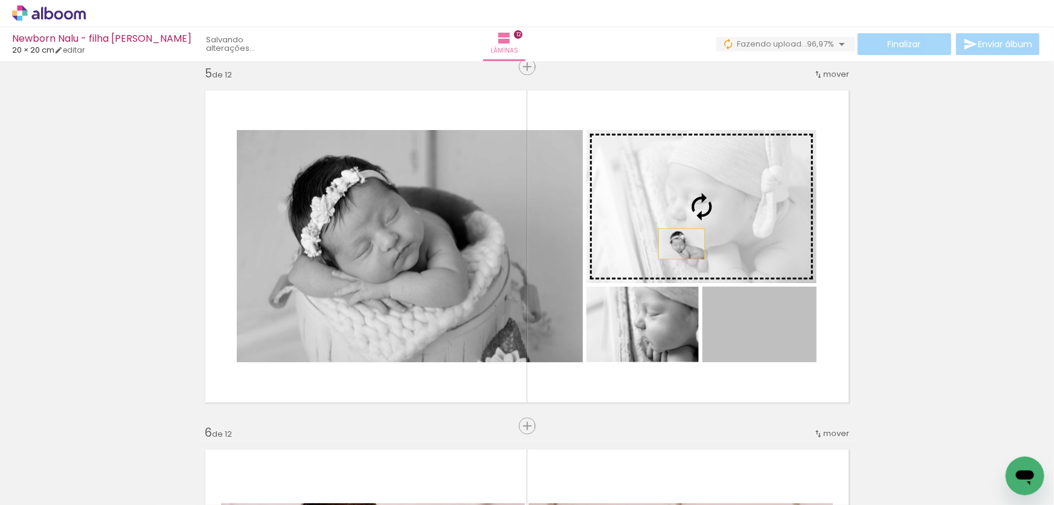
drag, startPoint x: 751, startPoint y: 344, endPoint x: 677, endPoint y: 242, distance: 126.8
click at [0, 0] on slot at bounding box center [0, 0] width 0 height 0
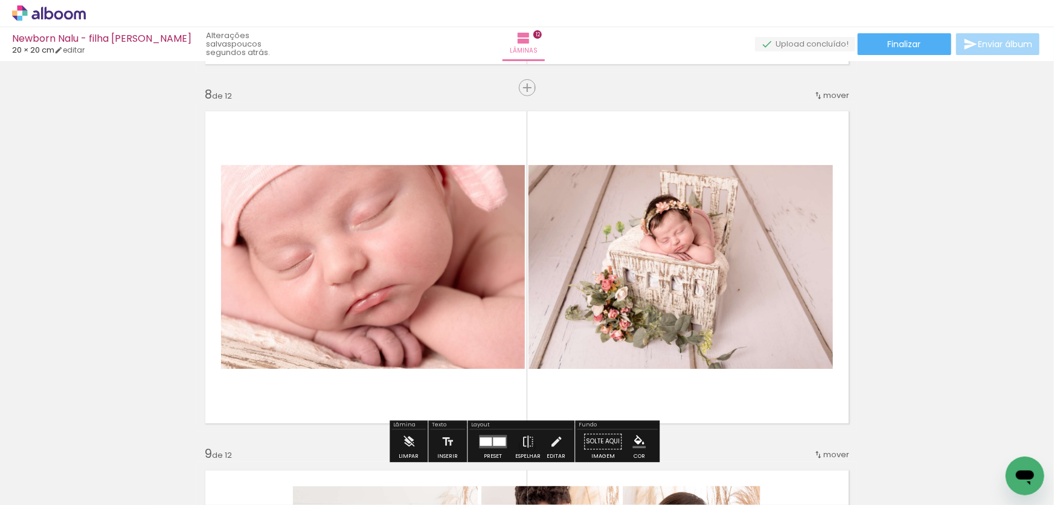
scroll to position [2604, 0]
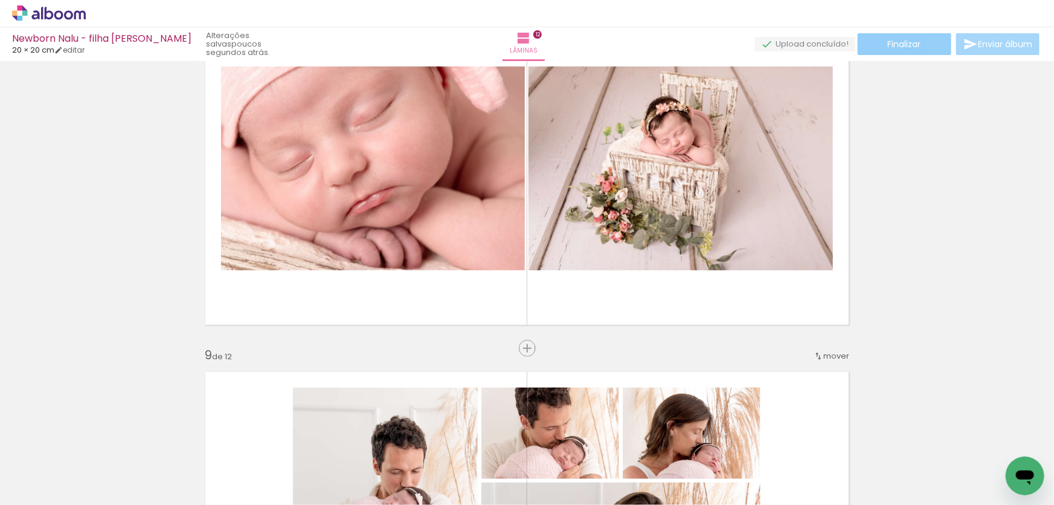
click at [920, 40] on paper-button "Finalizar" at bounding box center [905, 44] width 94 height 22
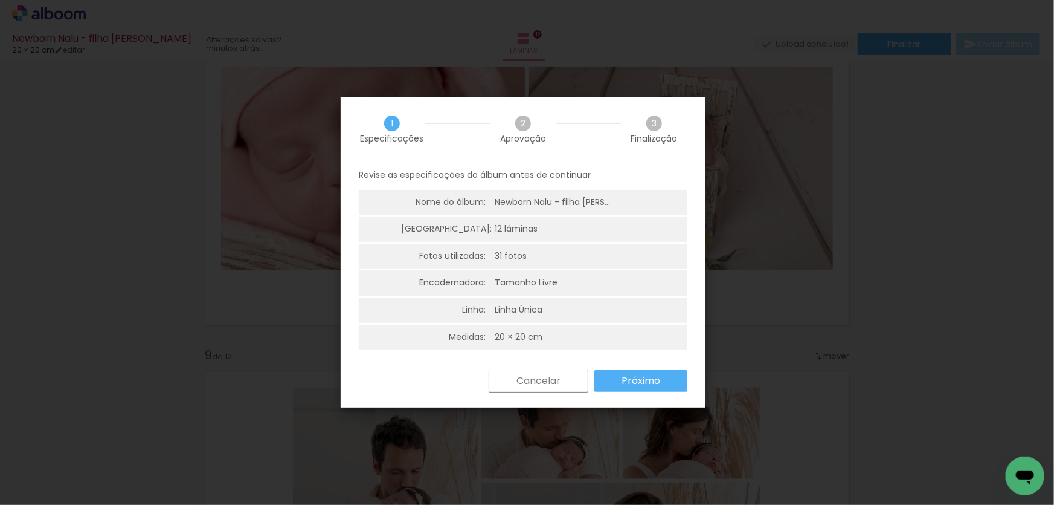
click at [0, 0] on slot "Próximo" at bounding box center [0, 0] width 0 height 0
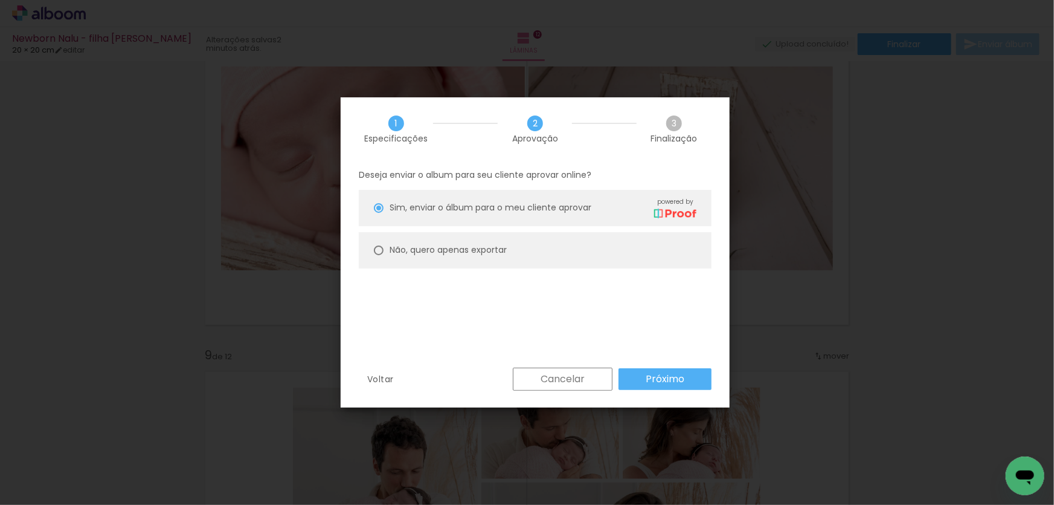
click at [0, 0] on slot "Não, quero apenas exportar" at bounding box center [0, 0] width 0 height 0
type paper-radio-button "on"
click at [0, 0] on slot "Próximo" at bounding box center [0, 0] width 0 height 0
type input "Alta, 300 DPI"
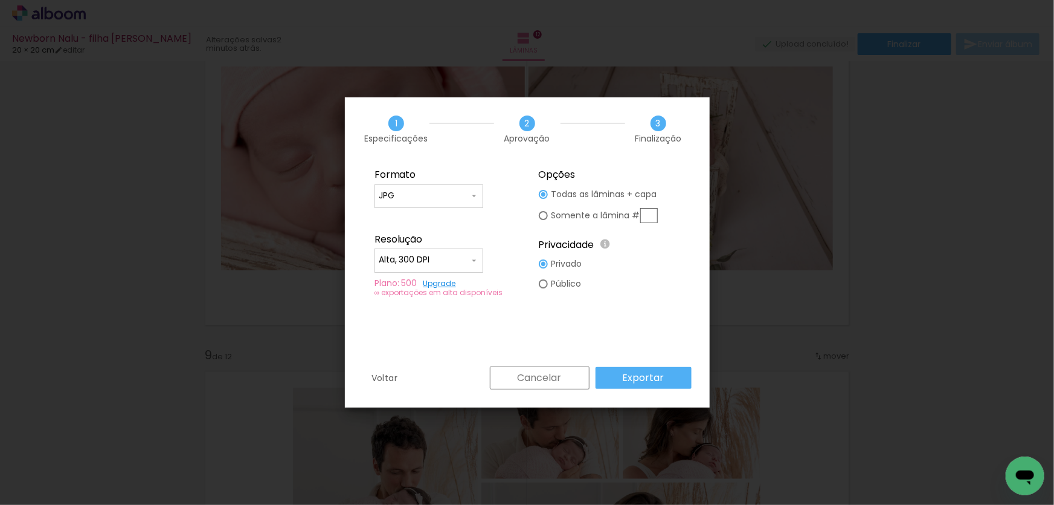
click at [421, 196] on input "JPG" at bounding box center [424, 196] width 91 height 12
click at [427, 221] on paper-item "PDF" at bounding box center [429, 218] width 109 height 24
type input "PDF"
click at [428, 256] on input "Alta, 300 DPI" at bounding box center [424, 260] width 91 height 12
click at [428, 283] on paper-item "Baixa" at bounding box center [429, 282] width 109 height 24
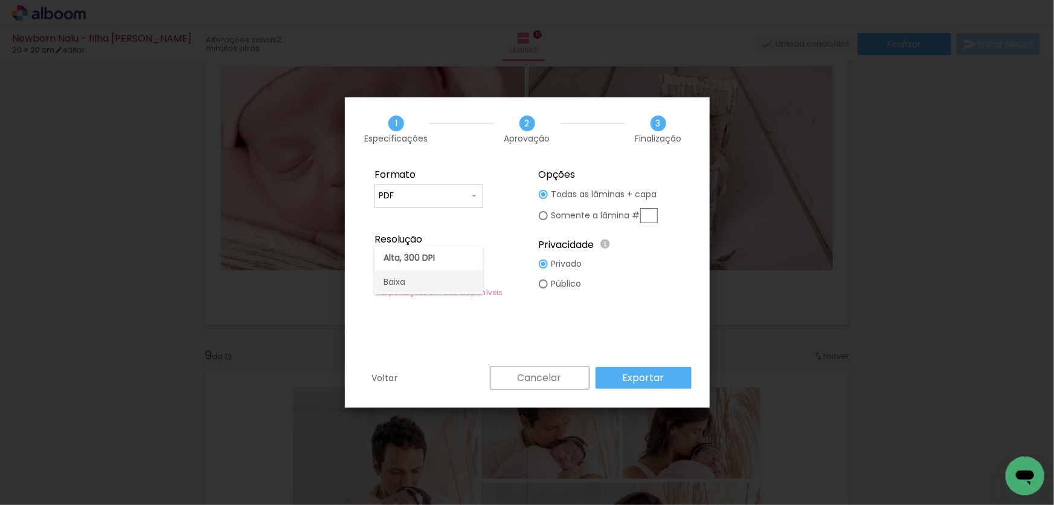
type input "Baixa"
click at [0, 0] on slot "Exportar" at bounding box center [0, 0] width 0 height 0
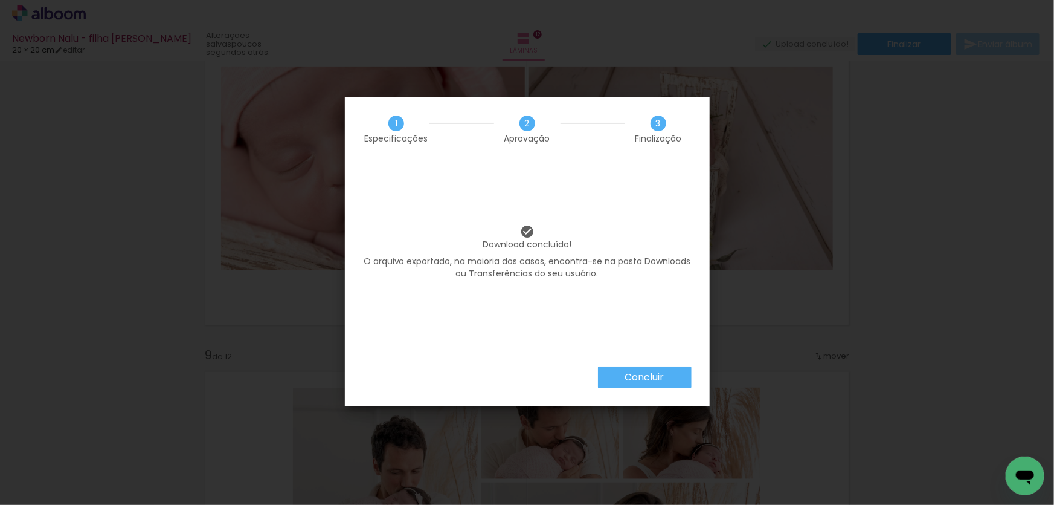
click at [0, 0] on slot "Concluir" at bounding box center [0, 0] width 0 height 0
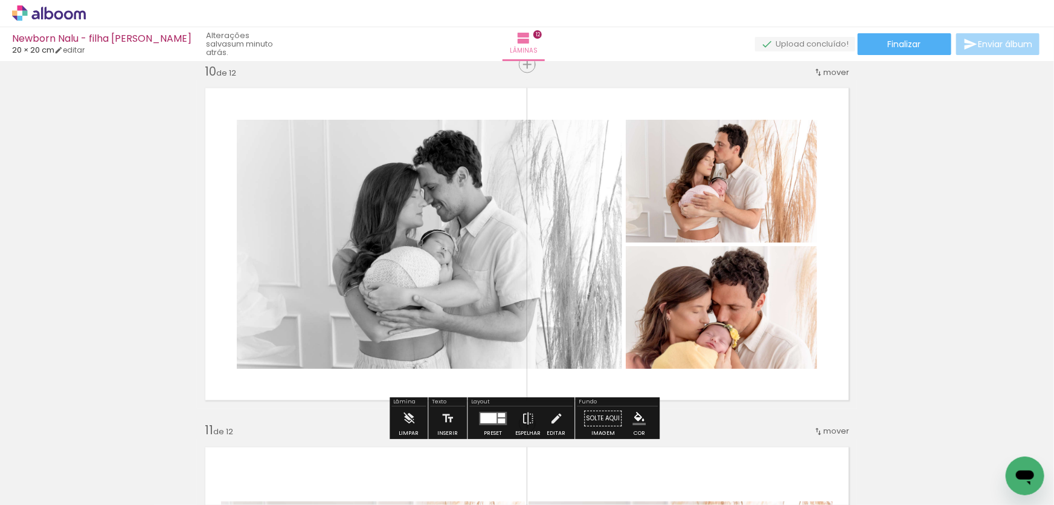
scroll to position [3263, 0]
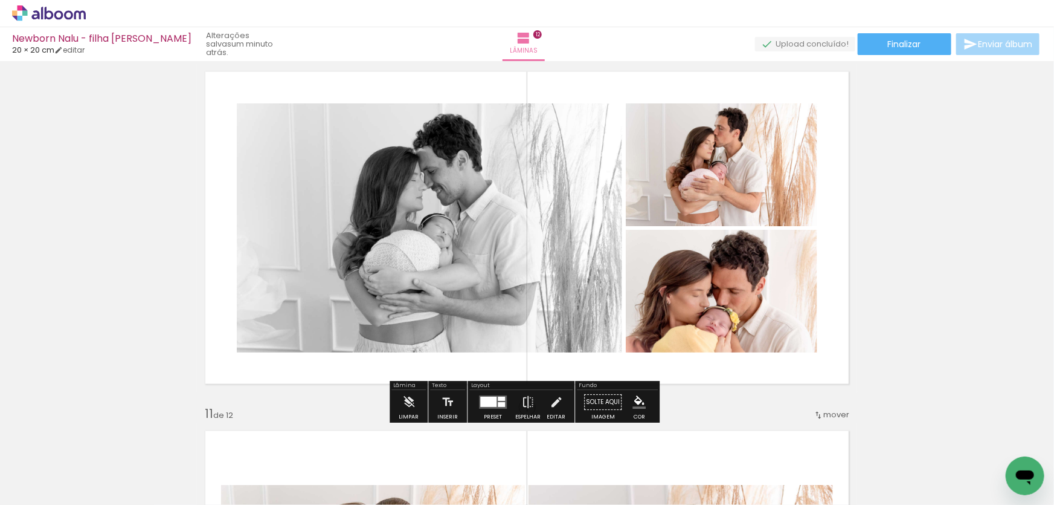
click at [498, 397] on div at bounding box center [501, 398] width 7 height 4
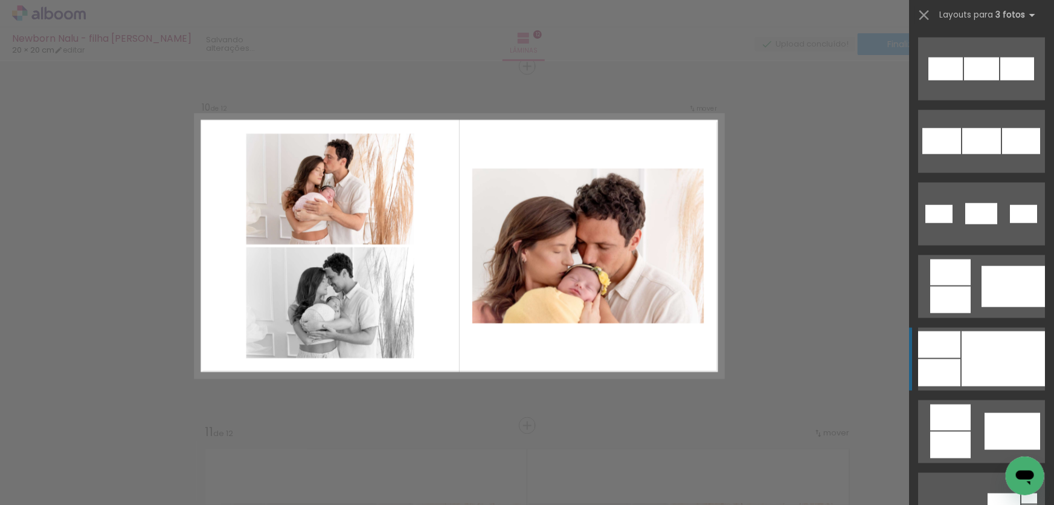
scroll to position [689, 0]
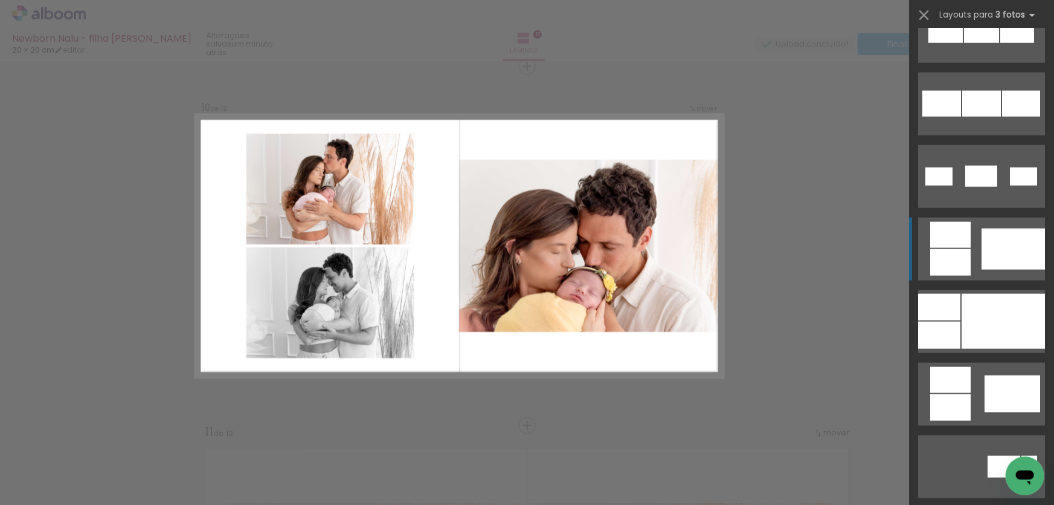
click at [977, 251] on quentale-layouter at bounding box center [981, 249] width 127 height 63
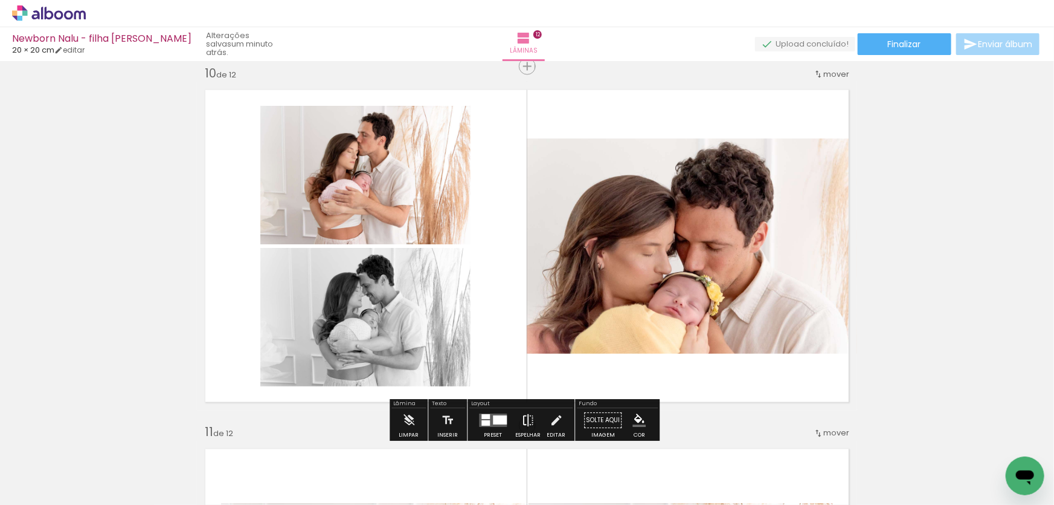
click at [523, 418] on iron-icon at bounding box center [527, 420] width 13 height 24
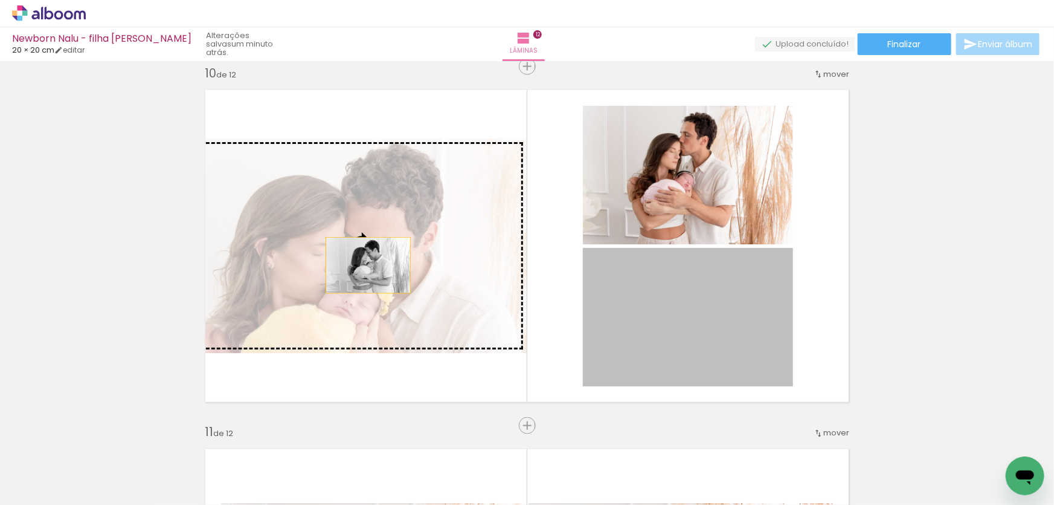
drag, startPoint x: 682, startPoint y: 333, endPoint x: 364, endPoint y: 265, distance: 325.1
click at [0, 0] on slot at bounding box center [0, 0] width 0 height 0
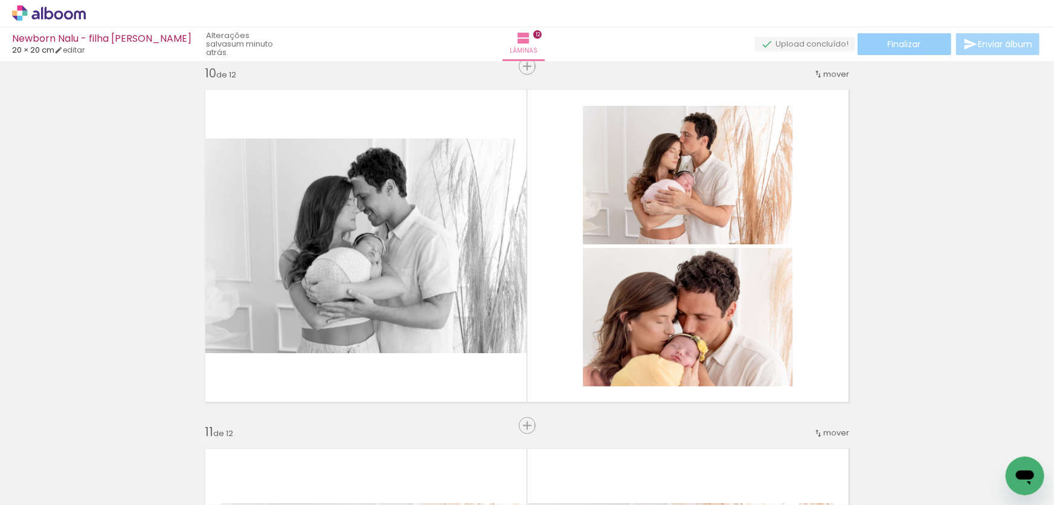
click at [917, 45] on span "Finalizar" at bounding box center [904, 44] width 33 height 8
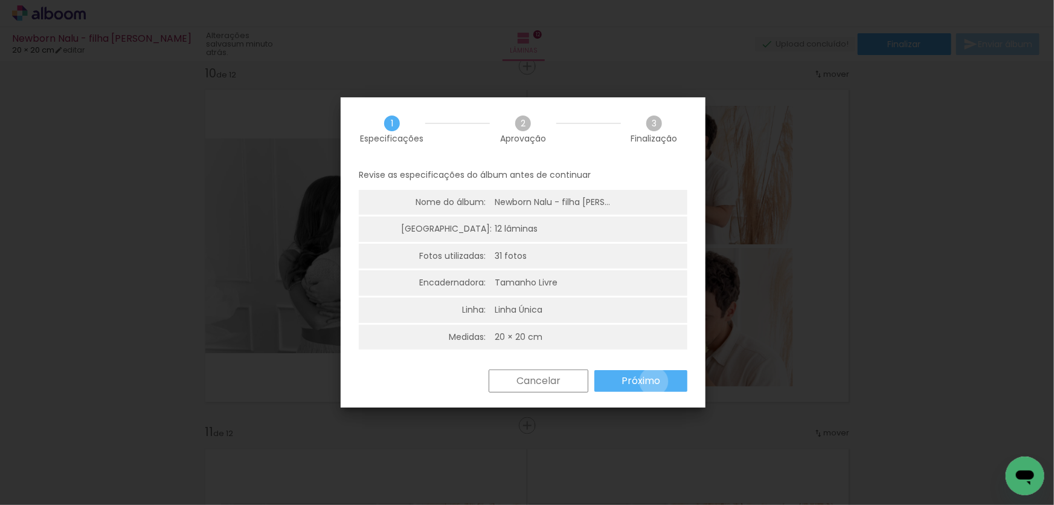
click at [0, 0] on slot "Próximo" at bounding box center [0, 0] width 0 height 0
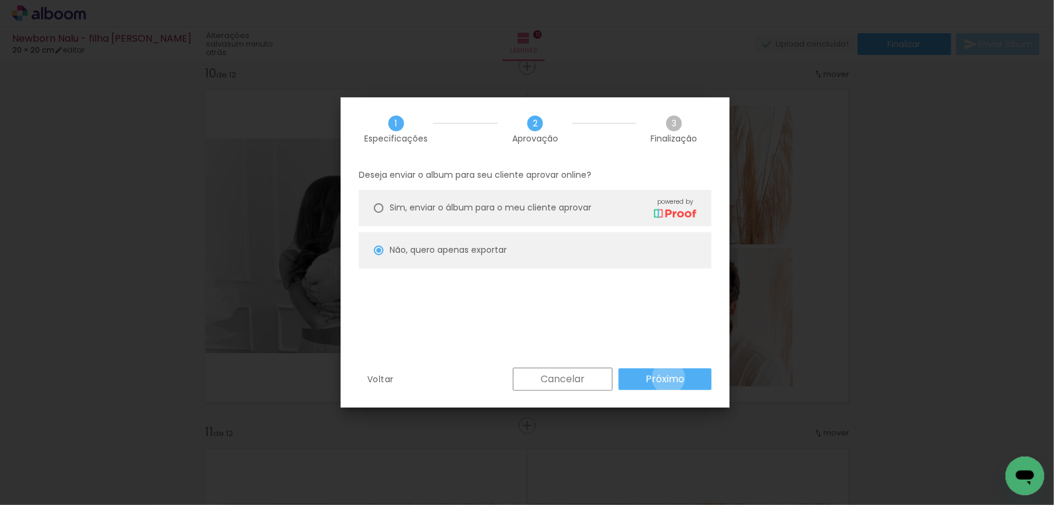
click at [0, 0] on slot "Próximo" at bounding box center [0, 0] width 0 height 0
type input "Baixa"
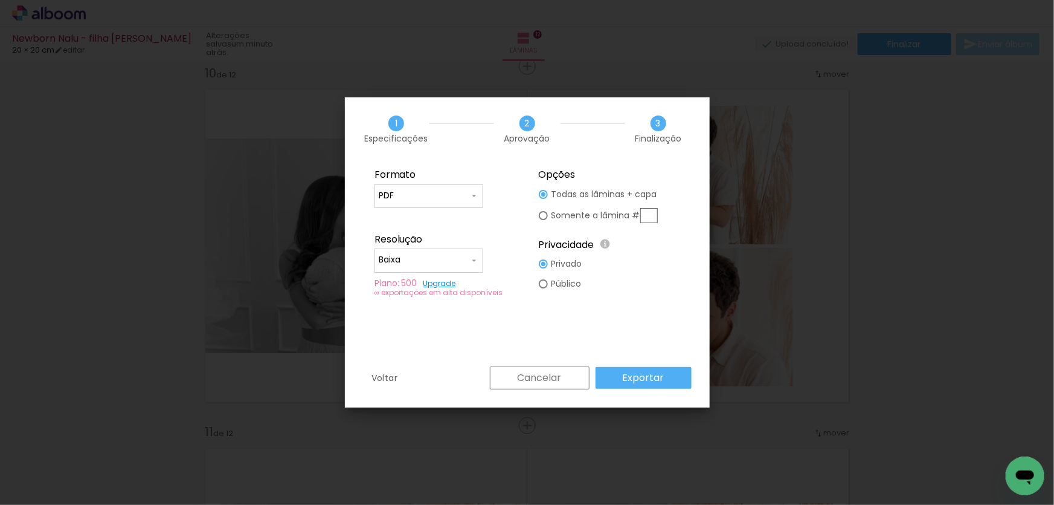
click at [450, 205] on paper-input-container "PDF" at bounding box center [429, 196] width 109 height 24
click at [659, 369] on paper-button "Exportar" at bounding box center [644, 378] width 96 height 22
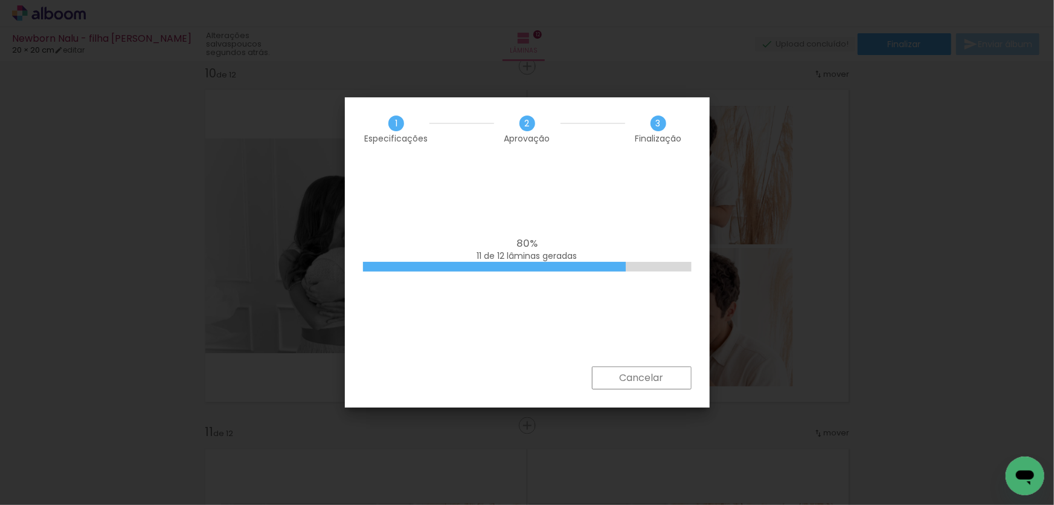
scroll to position [0, 762]
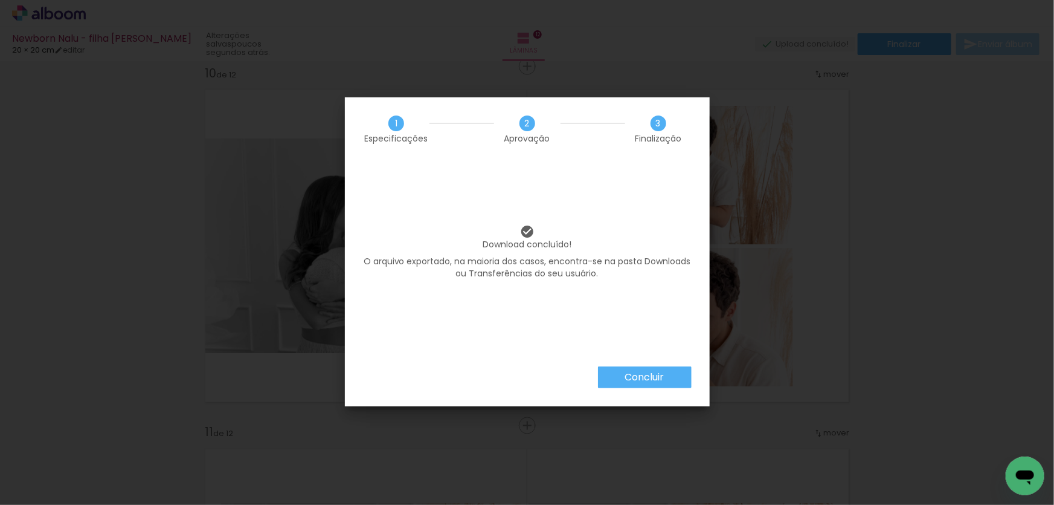
click at [0, 0] on slot "Concluir" at bounding box center [0, 0] width 0 height 0
